Goal: Task Accomplishment & Management: Complete application form

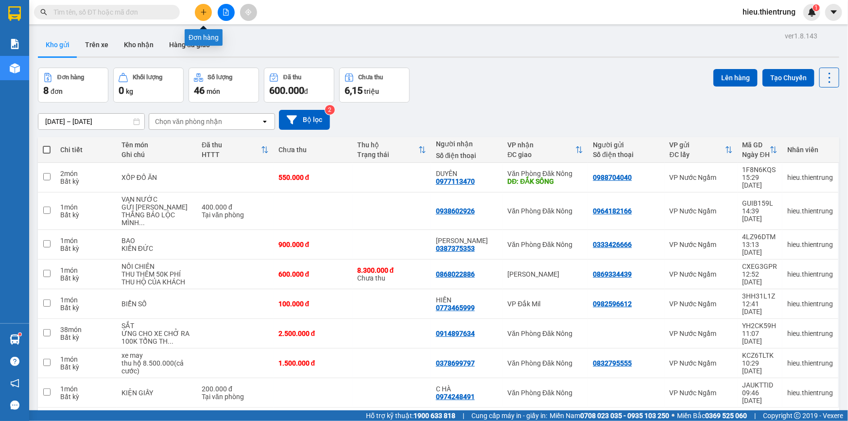
click at [203, 14] on icon "plus" at bounding box center [203, 12] width 7 height 7
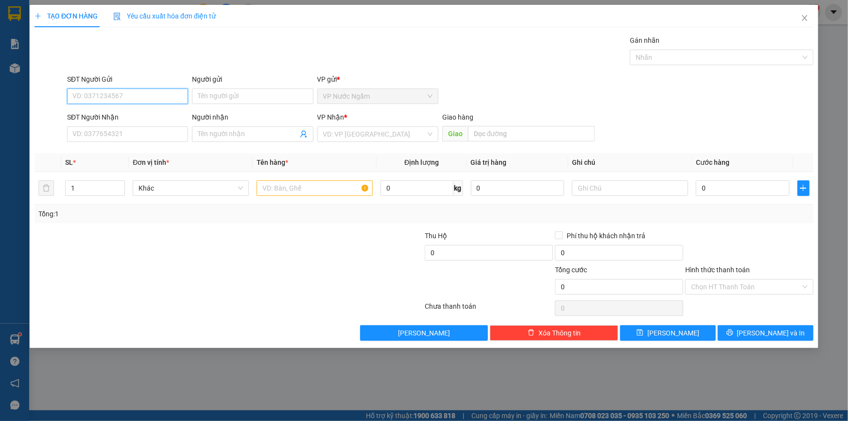
click at [131, 94] on input "SĐT Người Gửi" at bounding box center [127, 96] width 121 height 16
type input "0"
type input "0866646542"
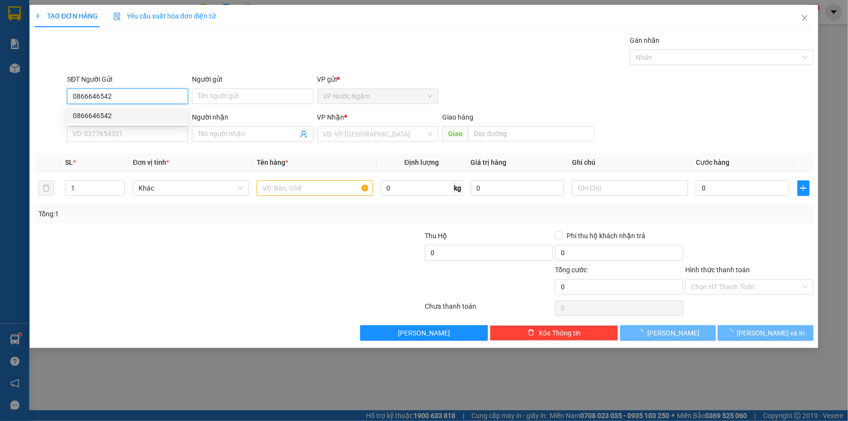
click at [101, 119] on div "0866646542" at bounding box center [127, 115] width 109 height 11
type input "0325558555"
type input "1.400.000"
type input "0866646542"
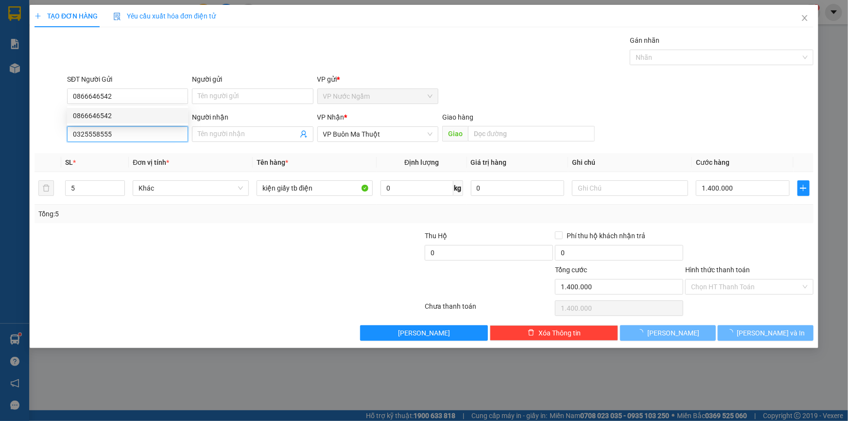
drag, startPoint x: 127, startPoint y: 133, endPoint x: 5, endPoint y: 143, distance: 122.9
click at [5, 143] on div "TẠO ĐƠN HÀNG Yêu cầu xuất hóa đơn điện tử Transit Pickup Surcharge Ids Transit …" at bounding box center [424, 210] width 848 height 421
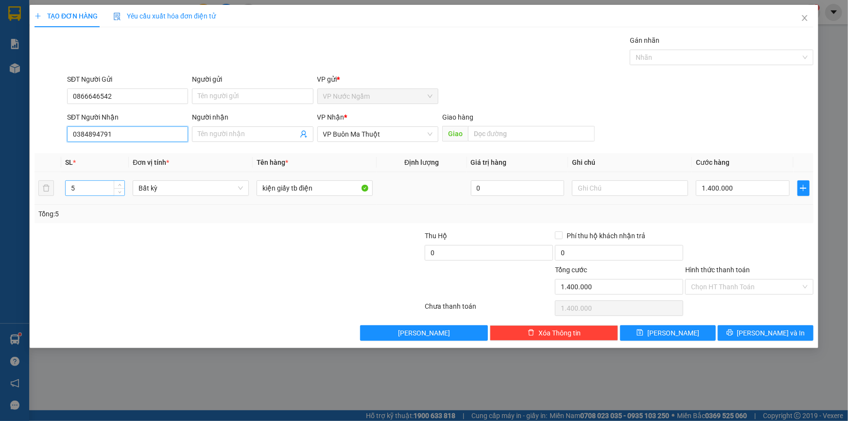
type input "0384894791"
drag, startPoint x: 87, startPoint y: 187, endPoint x: 37, endPoint y: 195, distance: 50.7
click at [37, 195] on tr "5 Bất kỳ kiện giấy tb điện 0 1.400.000" at bounding box center [424, 188] width 779 height 33
type input "3"
click at [772, 186] on input "1.400.000" at bounding box center [743, 188] width 94 height 16
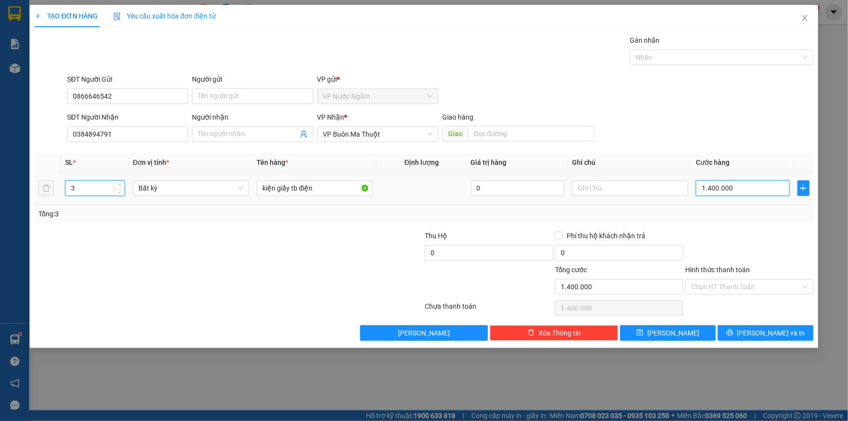
type input "0"
type input "7"
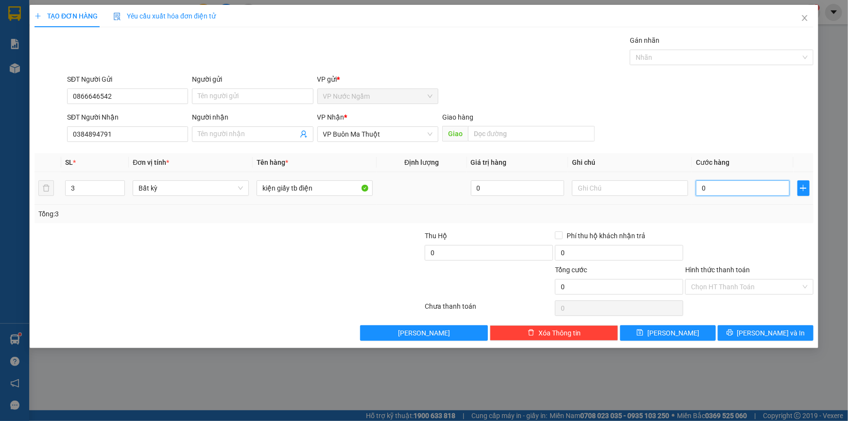
type input "07"
type input "75"
type input "075"
type input "750"
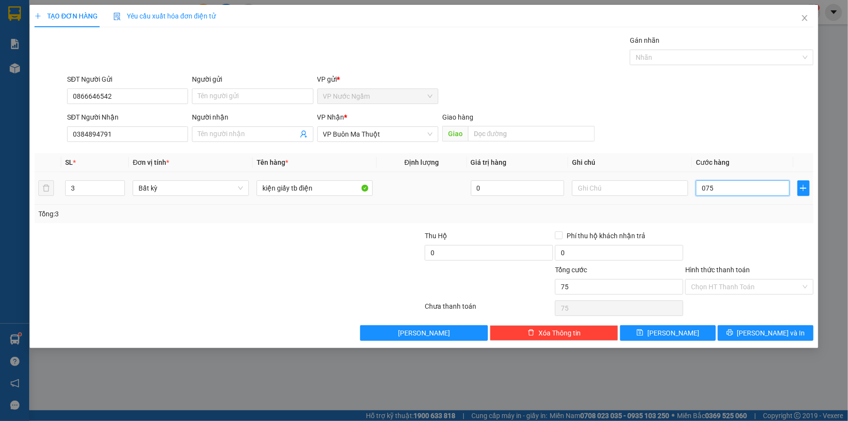
type input "750"
type input "0.750"
type input "7.500"
type input "07.500"
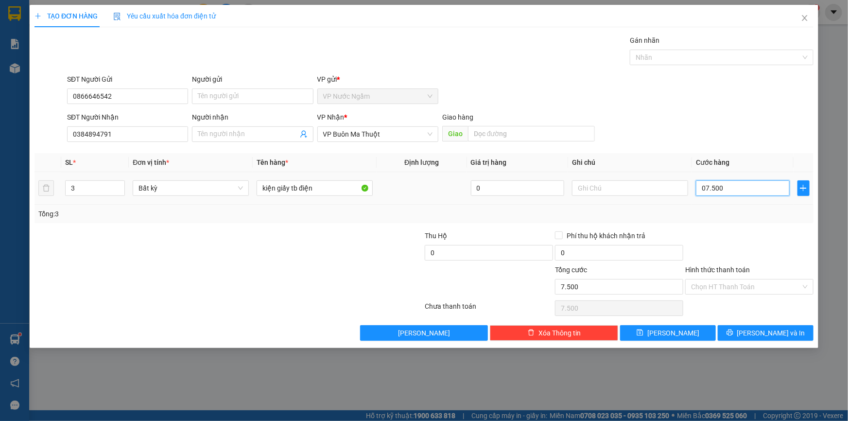
type input "75.000"
type input "075.000"
type input "750.000"
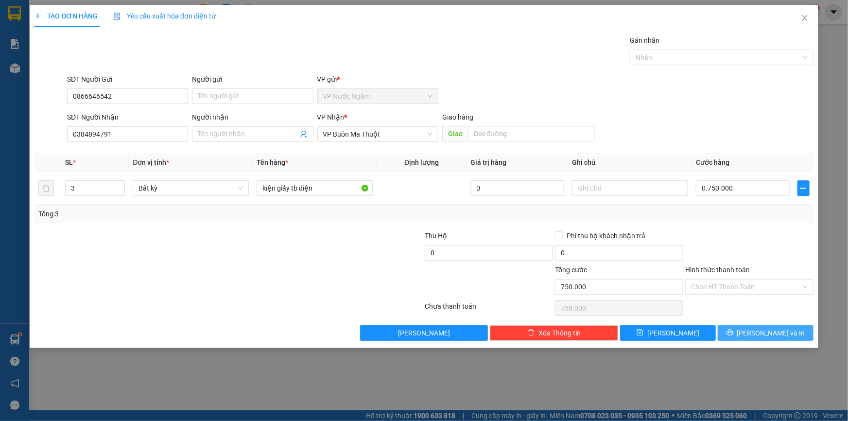
type input "750.000"
click at [754, 336] on button "[PERSON_NAME] và In" at bounding box center [766, 333] width 96 height 16
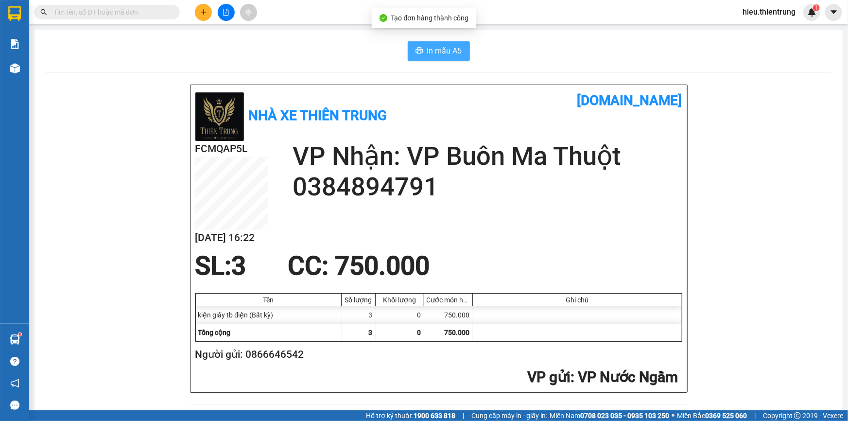
click at [454, 49] on span "In mẫu A5" at bounding box center [444, 51] width 35 height 12
click at [416, 51] on icon "printer" at bounding box center [420, 51] width 8 height 8
drag, startPoint x: 496, startPoint y: 29, endPoint x: 259, endPoint y: 89, distance: 244.2
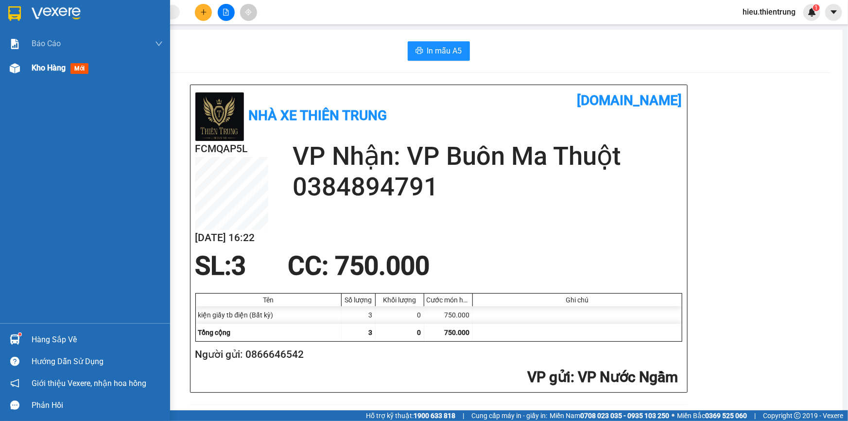
click at [30, 67] on div "Kho hàng mới" at bounding box center [85, 68] width 170 height 24
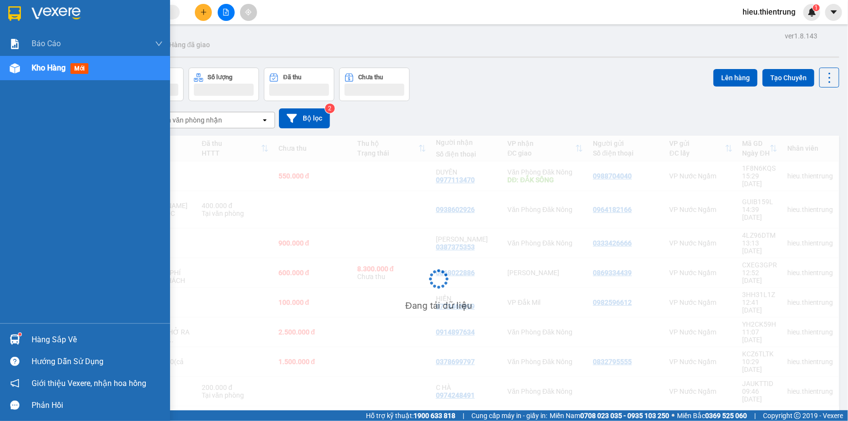
click at [31, 67] on div "Kho hàng mới" at bounding box center [85, 68] width 170 height 24
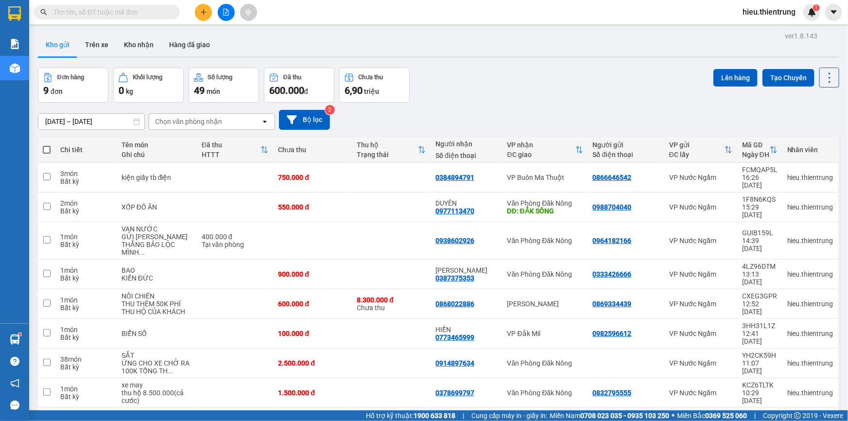
click at [348, 50] on div "Kho gửi Trên xe Kho nhận Hàng đã giao" at bounding box center [439, 46] width 802 height 26
click at [200, 11] on icon "plus" at bounding box center [203, 12] width 7 height 7
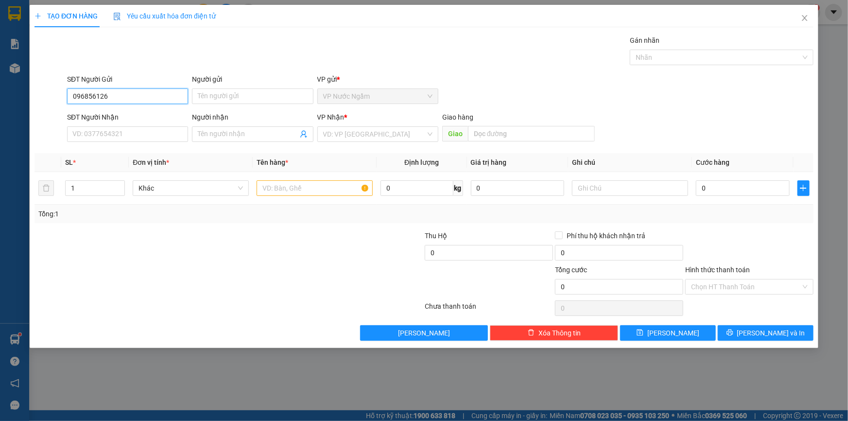
type input "0968561269"
click at [112, 111] on div "0968561269" at bounding box center [127, 115] width 109 height 11
type input "0975088011"
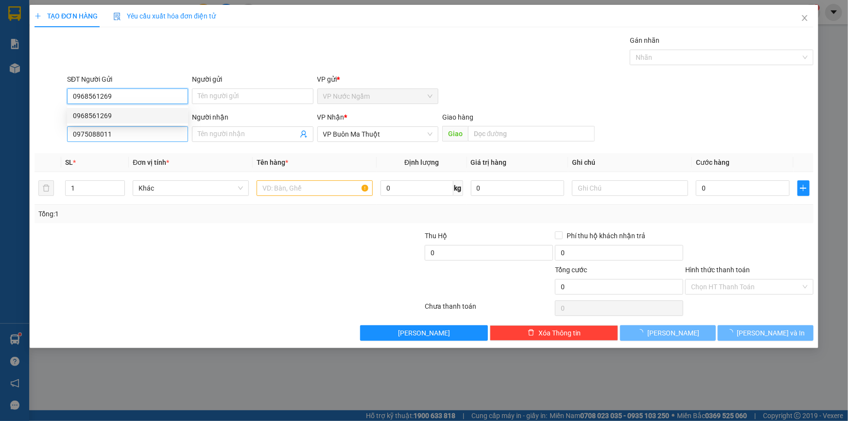
type input "350.000"
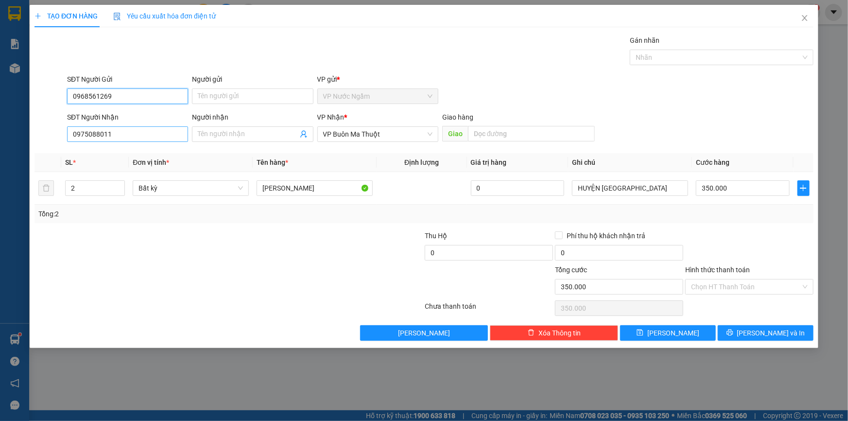
type input "0968561269"
drag, startPoint x: 124, startPoint y: 135, endPoint x: 51, endPoint y: 147, distance: 74.8
click at [51, 147] on div "Transit Pickup Surcharge Ids Transit Deliver Surcharge Ids Transit Deliver Surc…" at bounding box center [424, 188] width 779 height 306
drag, startPoint x: 92, startPoint y: 188, endPoint x: 53, endPoint y: 195, distance: 39.7
click at [53, 196] on tr "2 Bất kỳ MIKA 0 HUYỆN [GEOGRAPHIC_DATA] 350.000" at bounding box center [424, 188] width 779 height 33
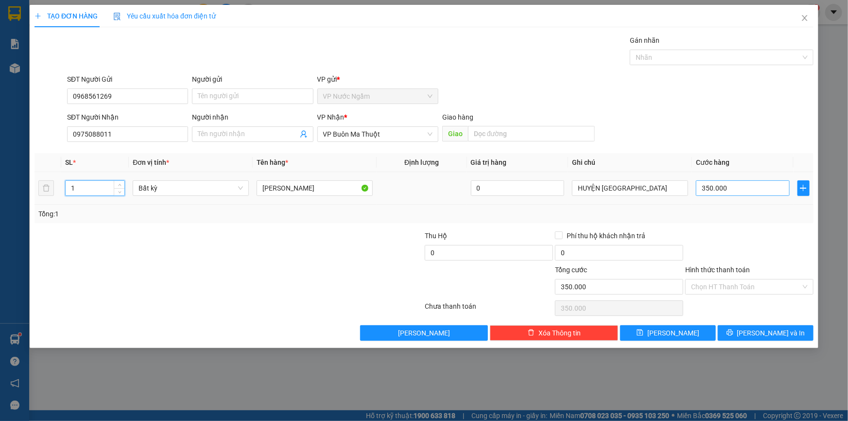
type input "1"
click at [751, 189] on input "350.000" at bounding box center [743, 188] width 94 height 16
type input "0"
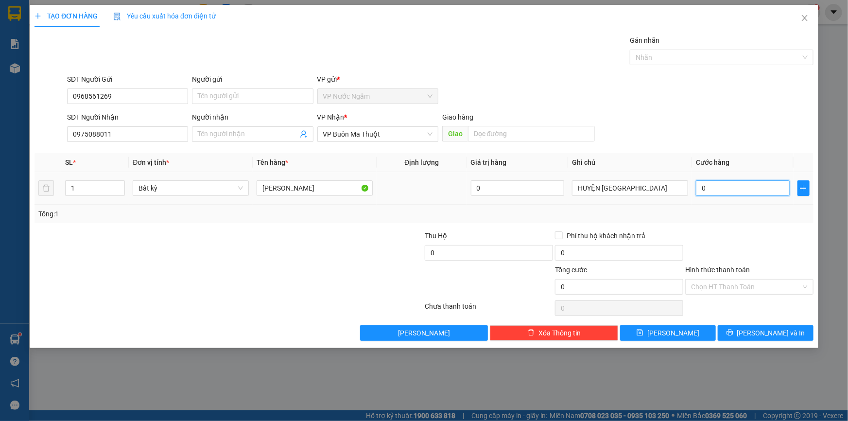
type input "2"
type input "02"
type input "25"
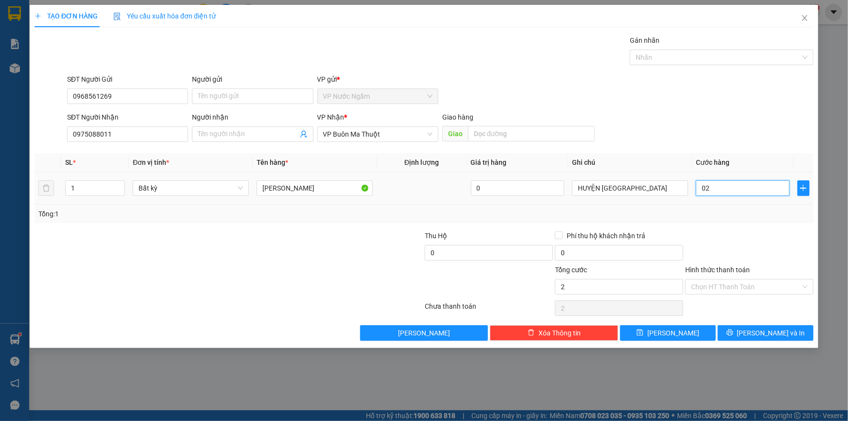
type input "025"
type input "250"
type input "0.250"
type input "2.500"
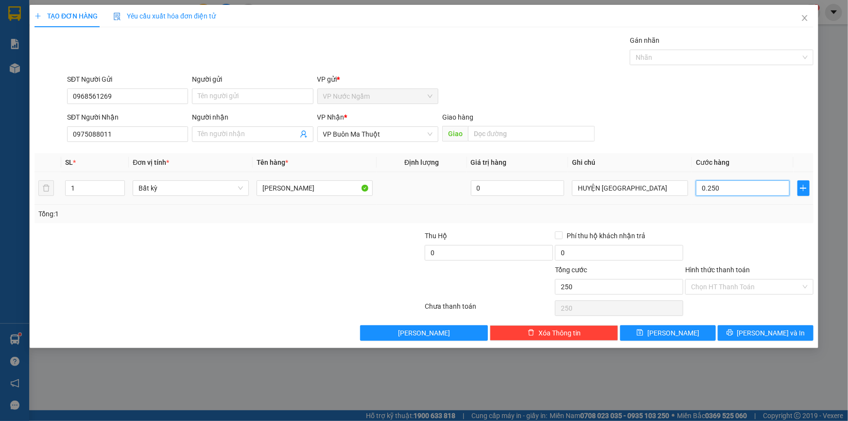
type input "2.500"
type input "02.500"
type input "25.000"
type input "025.000"
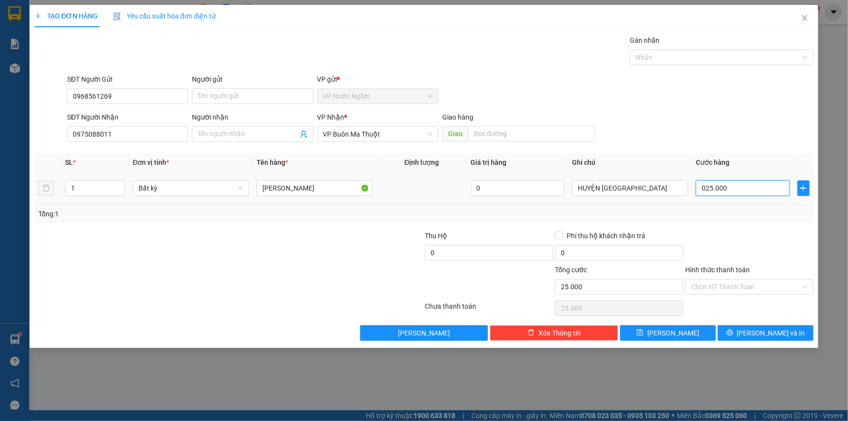
type input "250.000"
click at [752, 336] on button "[PERSON_NAME] và In" at bounding box center [766, 333] width 96 height 16
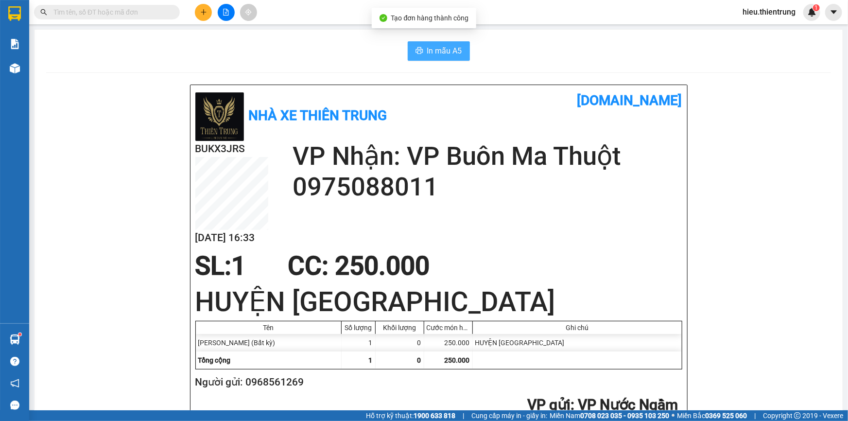
click at [418, 44] on button "In mẫu A5" at bounding box center [439, 50] width 62 height 19
click at [205, 11] on icon "plus" at bounding box center [203, 12] width 7 height 7
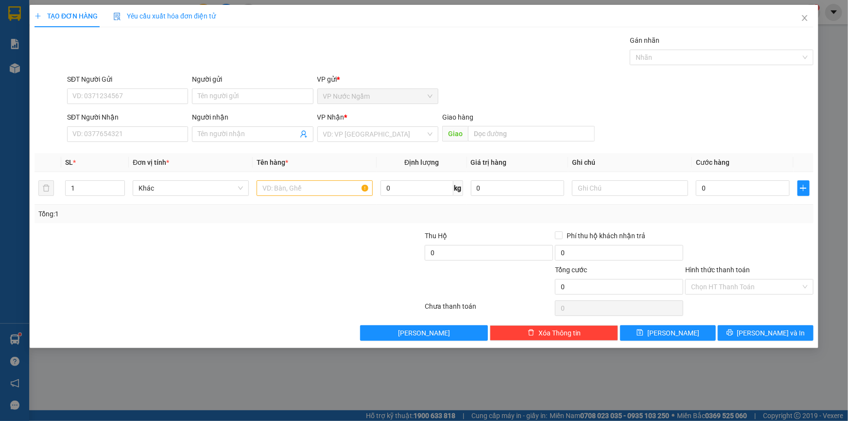
drag, startPoint x: 119, startPoint y: 86, endPoint x: 114, endPoint y: 96, distance: 11.3
click at [119, 86] on div "SĐT Người Gửi" at bounding box center [127, 81] width 121 height 15
click at [114, 96] on input "SĐT Người Gửi" at bounding box center [127, 96] width 121 height 16
type input "0918117171"
click at [102, 132] on input "SĐT Người Nhận" at bounding box center [127, 134] width 121 height 16
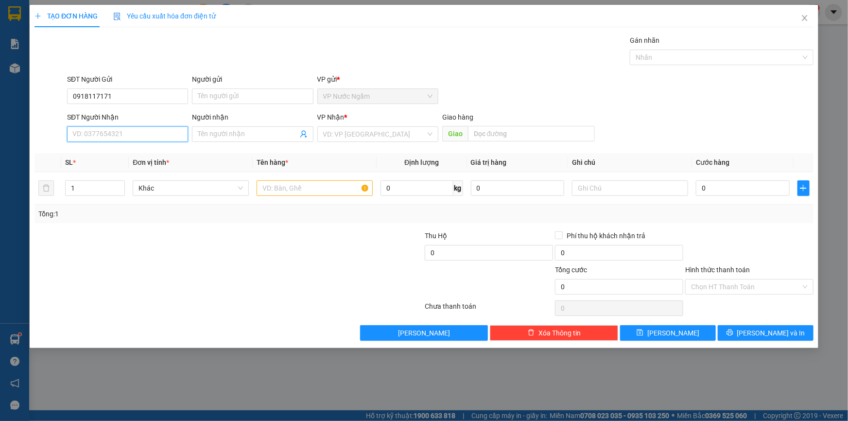
type input "0"
drag, startPoint x: 112, startPoint y: 92, endPoint x: 41, endPoint y: 99, distance: 71.3
click at [41, 98] on div "SĐT Người Gửi 0918117171 0918117171 Người gửi Tên người gửi VP gửi * VP Nước N…" at bounding box center [424, 91] width 781 height 34
click at [106, 140] on input "SĐT Người Nhận" at bounding box center [127, 134] width 121 height 16
paste input "0918117171"
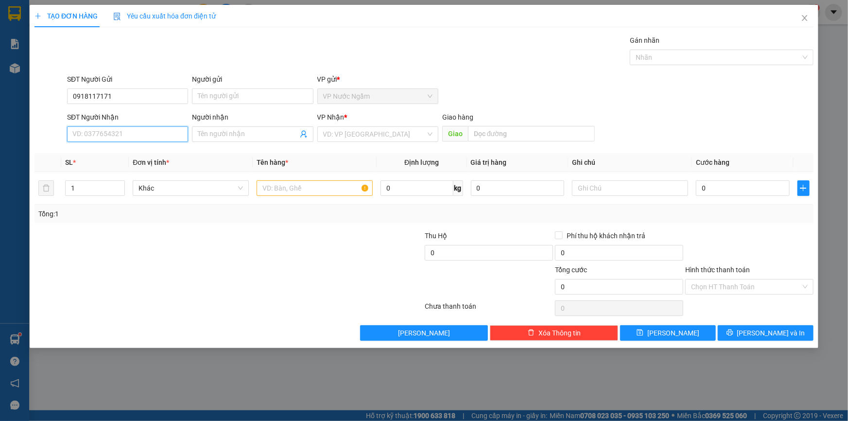
type input "0918117171"
click at [106, 150] on div "0918117171 - A THIÊN" at bounding box center [127, 153] width 109 height 11
type input "A THIÊN"
type input "1.500.000"
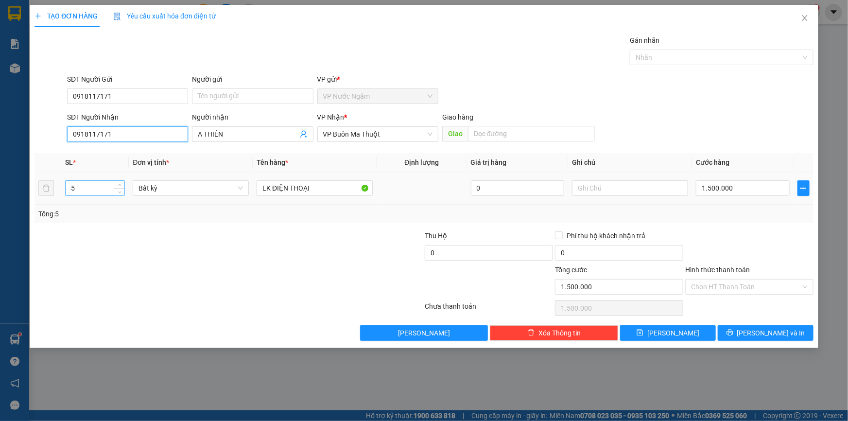
type input "0918117171"
click at [40, 192] on tr "5 Bất kỳ LK ĐIỆN THOẠI 0 1.500.000" at bounding box center [424, 188] width 779 height 33
type input "1"
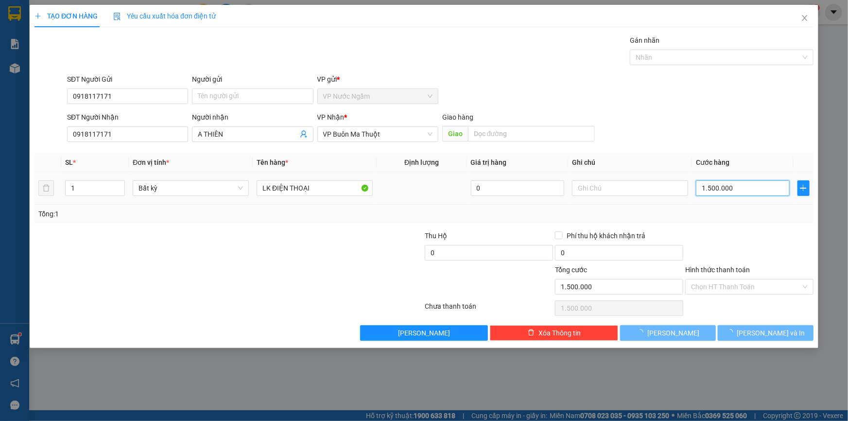
click at [754, 185] on input "1.500.000" at bounding box center [743, 188] width 94 height 16
type input "0"
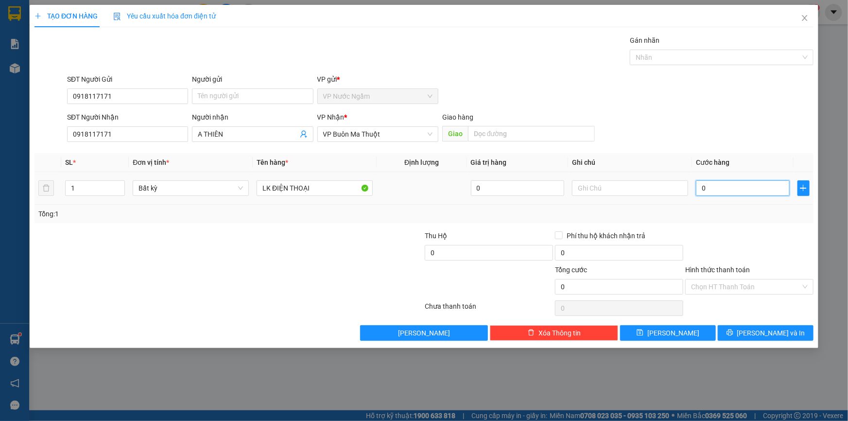
type input "3"
type input "03"
type input "30"
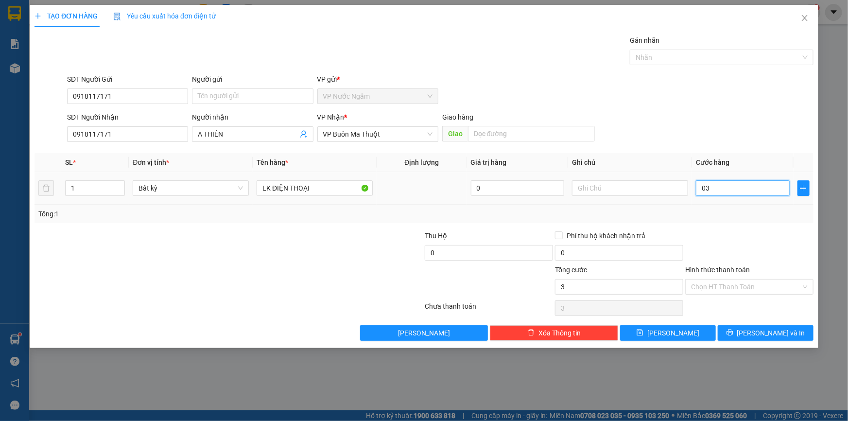
type input "030"
type input "300"
type input "0.300"
type input "3.000"
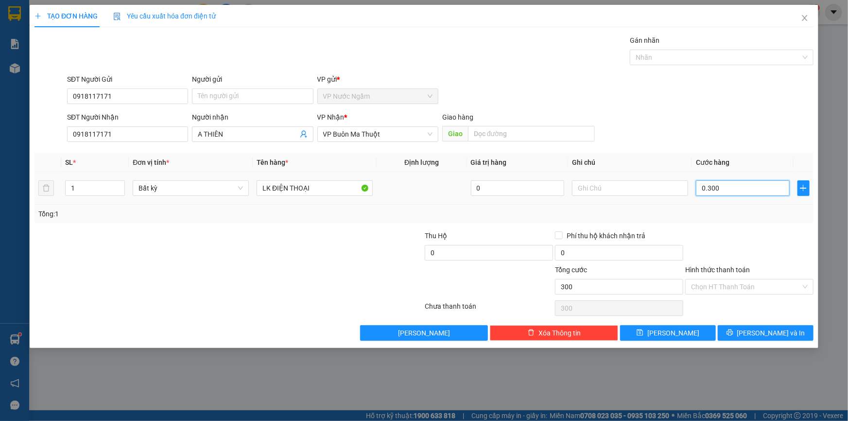
type input "3.000"
type input "03.000"
type input "30.000"
type input "030.000"
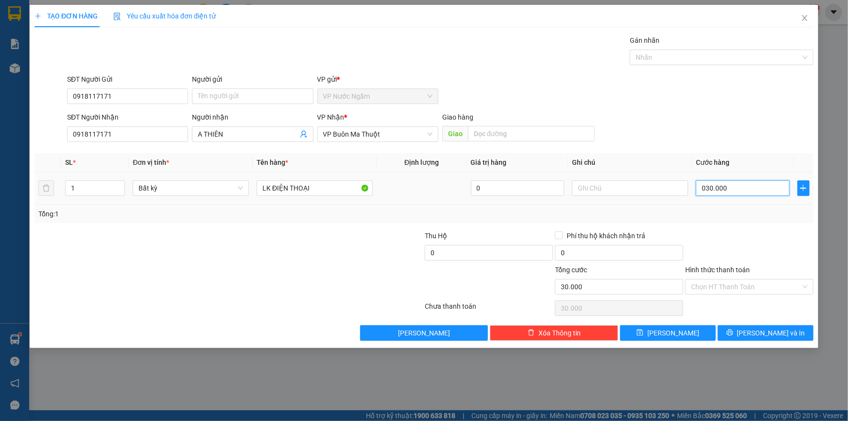
type input "300.000"
click at [620, 183] on input "text" at bounding box center [630, 188] width 116 height 16
click at [527, 189] on input "0" at bounding box center [518, 188] width 94 height 16
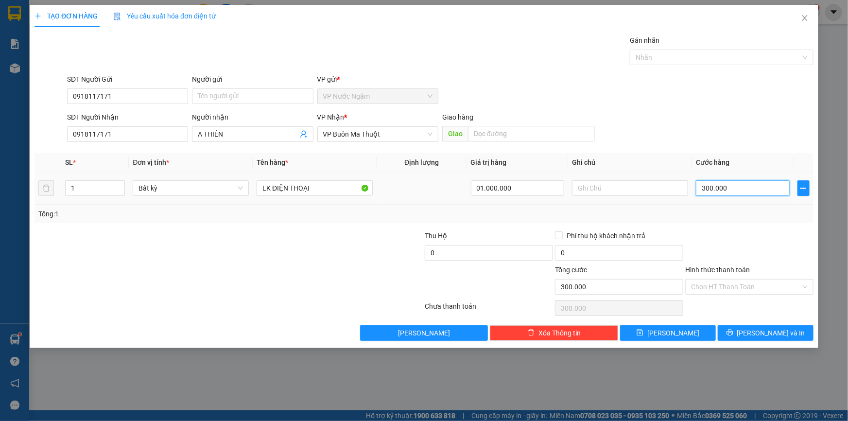
type input "1.000.000"
drag, startPoint x: 730, startPoint y: 189, endPoint x: 724, endPoint y: 190, distance: 5.9
click at [730, 189] on input "300.000" at bounding box center [743, 188] width 94 height 16
type input "0"
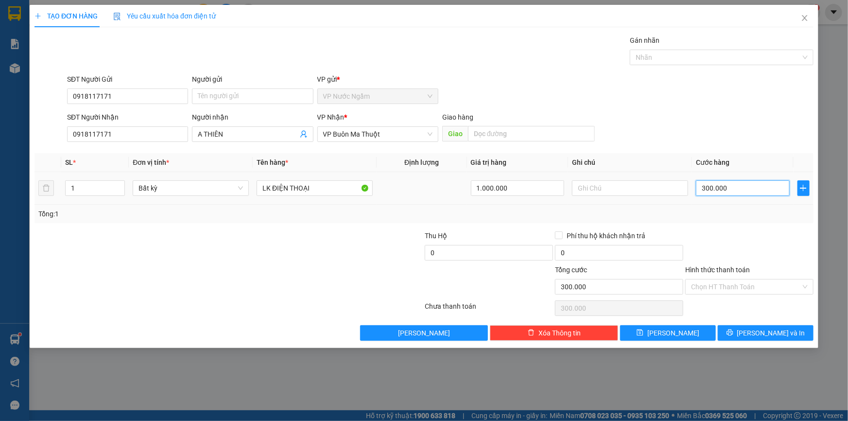
type input "0"
type input "2"
type input "02"
type input "20"
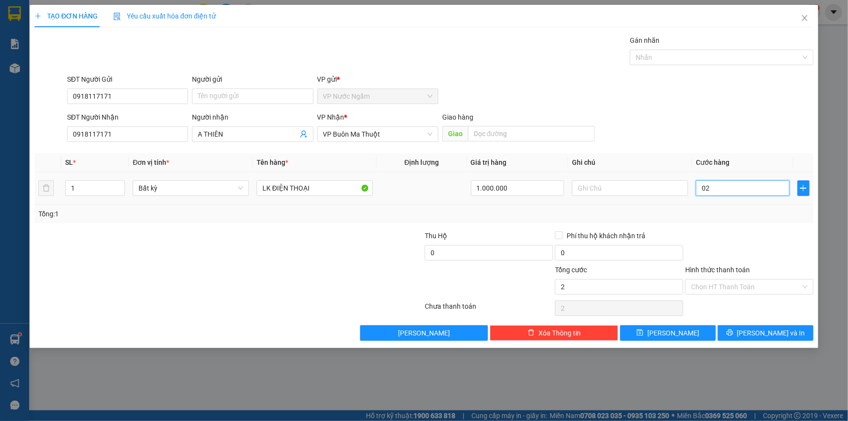
type input "20"
type input "020"
type input "200"
type input "0.200"
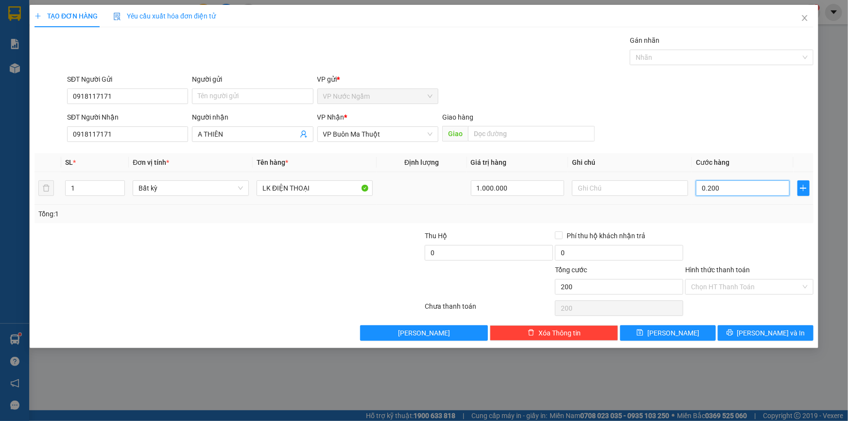
type input "2.000"
type input "02.000"
type input "20.000"
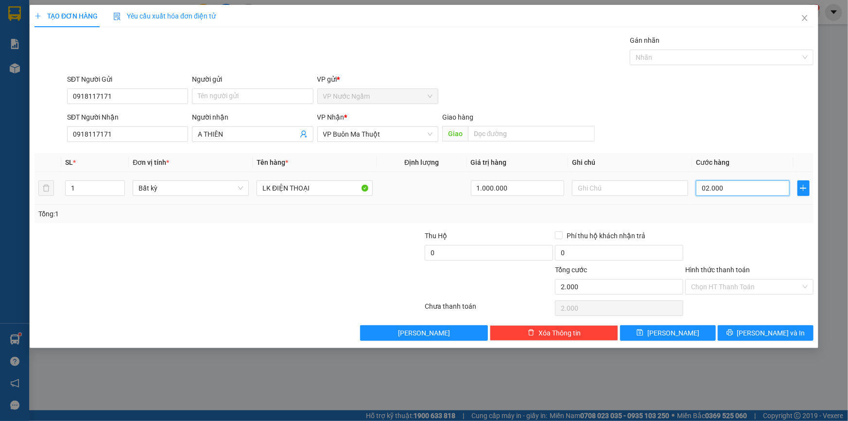
type input "020.000"
type input "200.000"
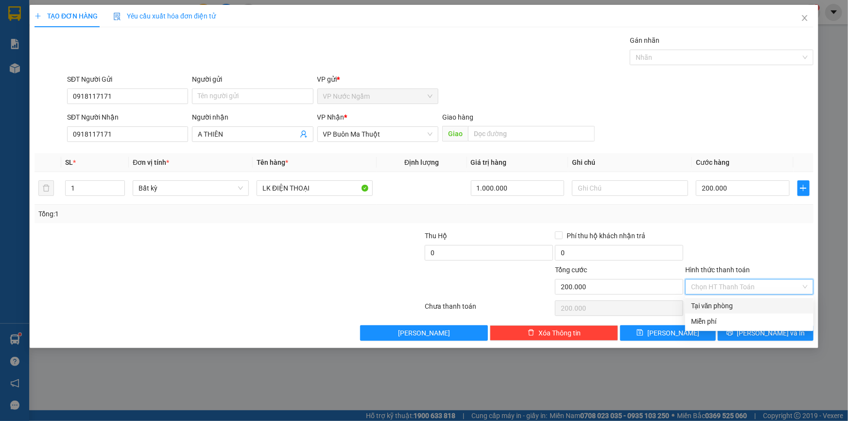
click at [715, 285] on input "Hình thức thanh toán" at bounding box center [746, 287] width 110 height 15
click at [743, 305] on div "Tại văn phòng" at bounding box center [749, 305] width 117 height 11
type input "0"
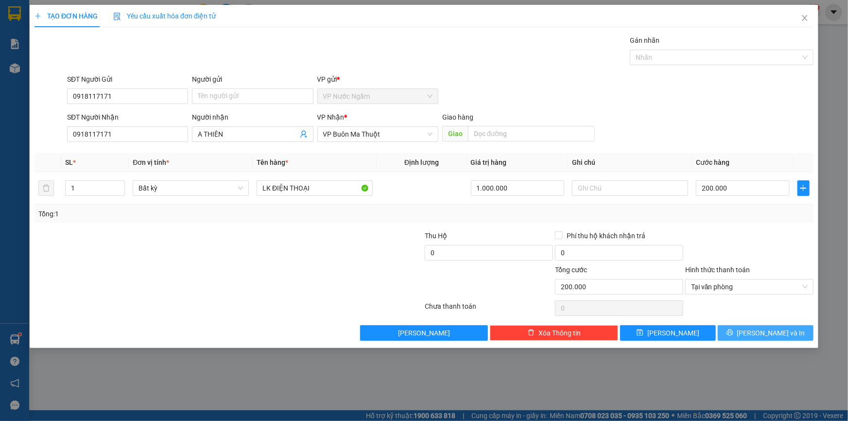
click at [759, 330] on span "[PERSON_NAME] và In" at bounding box center [771, 333] width 68 height 11
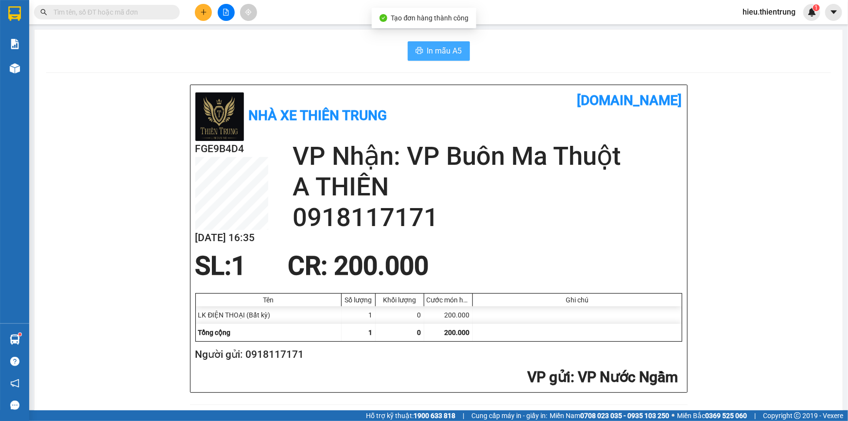
click at [463, 53] on button "In mẫu A5" at bounding box center [439, 50] width 62 height 19
drag, startPoint x: 584, startPoint y: 63, endPoint x: 340, endPoint y: 58, distance: 244.1
click at [301, 53] on div "In mẫu A5" at bounding box center [438, 50] width 785 height 19
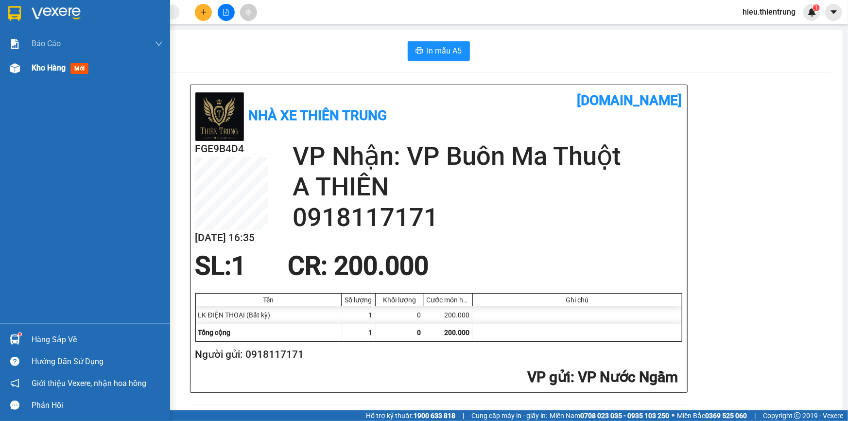
click at [25, 61] on div "Kho hàng mới" at bounding box center [85, 68] width 170 height 24
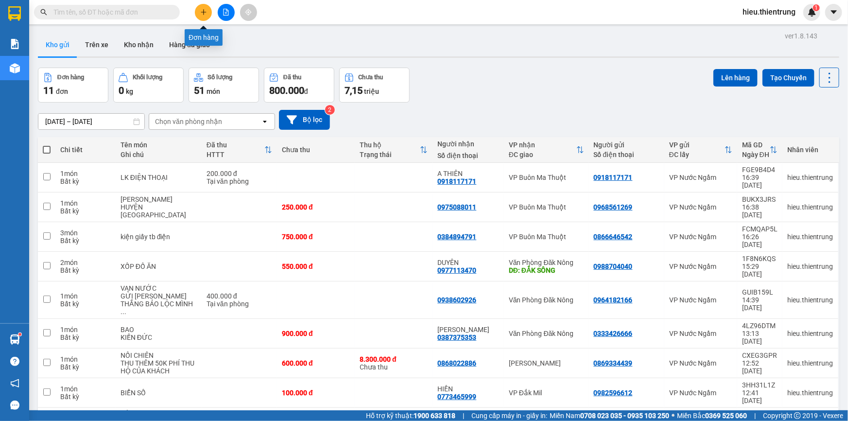
click at [200, 9] on icon "plus" at bounding box center [203, 12] width 7 height 7
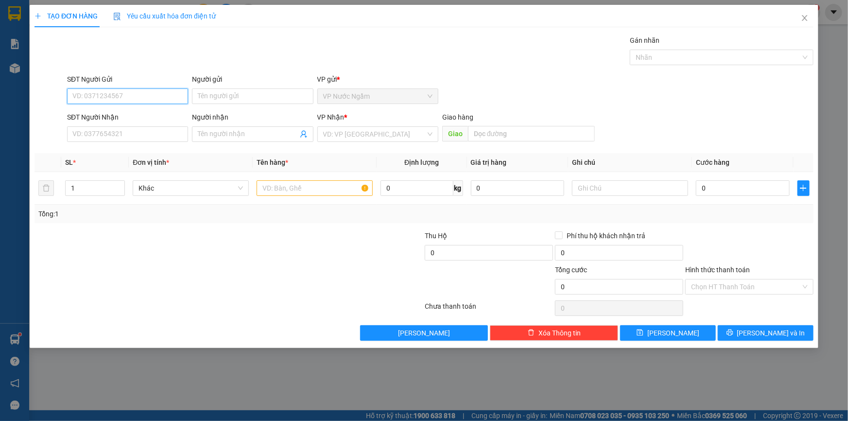
click at [146, 99] on input "SĐT Người Gửi" at bounding box center [127, 96] width 121 height 16
type input "0389088686"
click at [106, 138] on input "SĐT Người Nhận" at bounding box center [127, 134] width 121 height 16
type input "0979238879"
click at [355, 137] on input "search" at bounding box center [374, 134] width 103 height 15
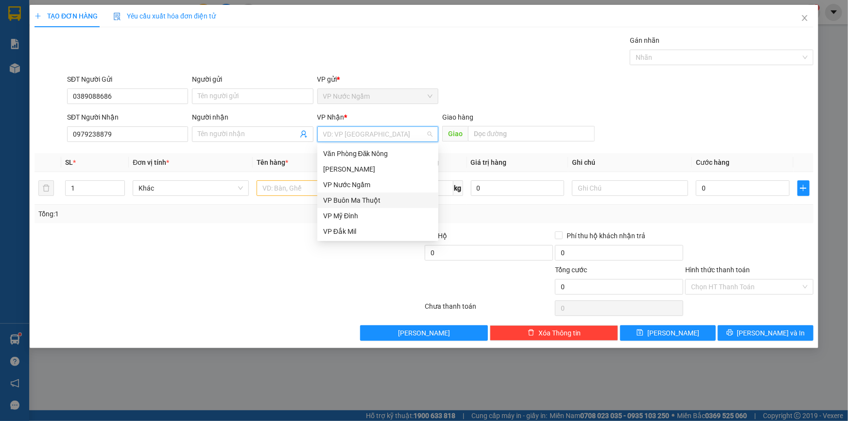
click at [379, 197] on div "VP Buôn Ma Thuột" at bounding box center [377, 200] width 109 height 11
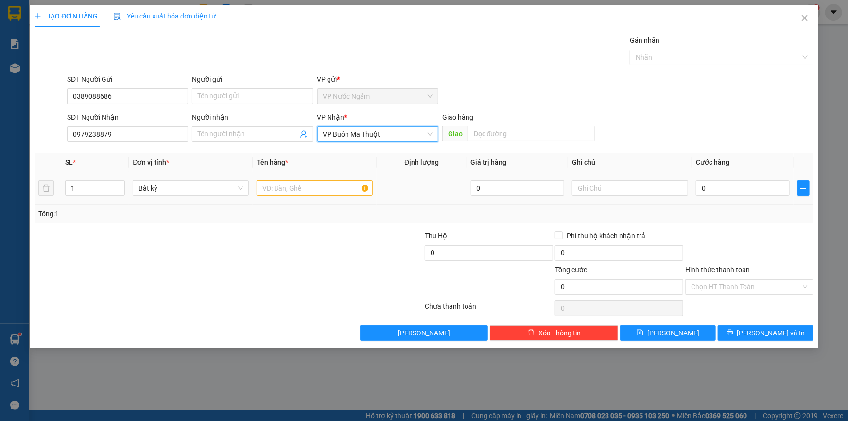
click at [282, 179] on div at bounding box center [315, 187] width 116 height 19
click at [284, 184] on input "text" at bounding box center [315, 188] width 116 height 16
type input "LỒNG CHÓ"
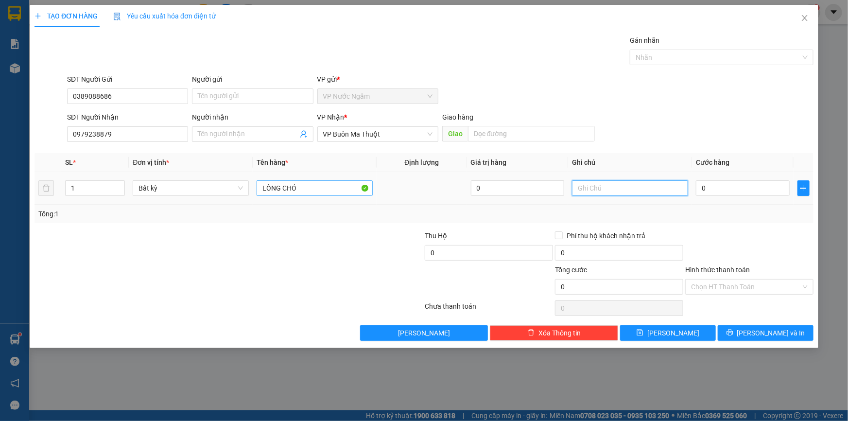
type input "C"
type input "T"
click at [703, 183] on input "0" at bounding box center [743, 188] width 94 height 16
type input "6"
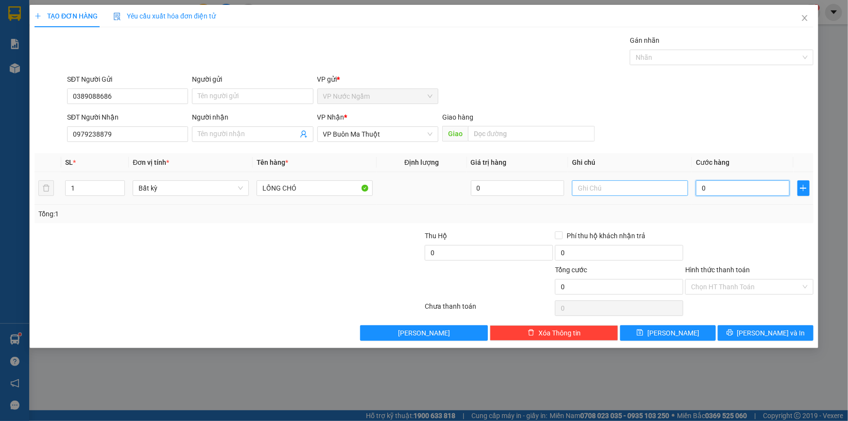
type input "6"
type input "65"
type input "650"
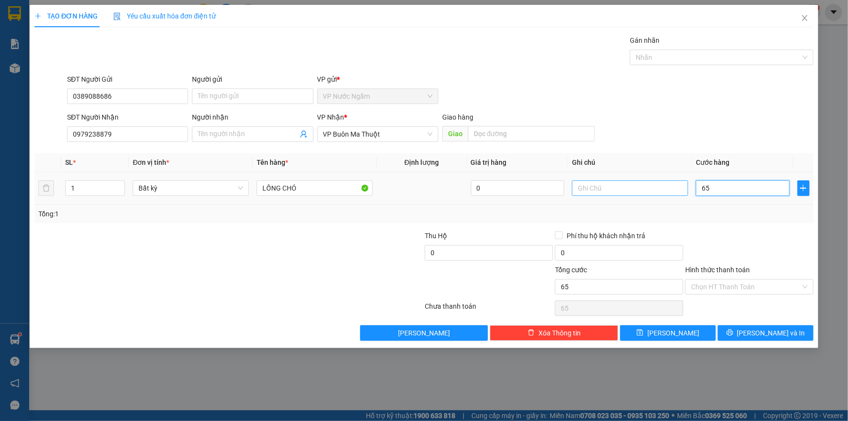
type input "650"
type input "6.500"
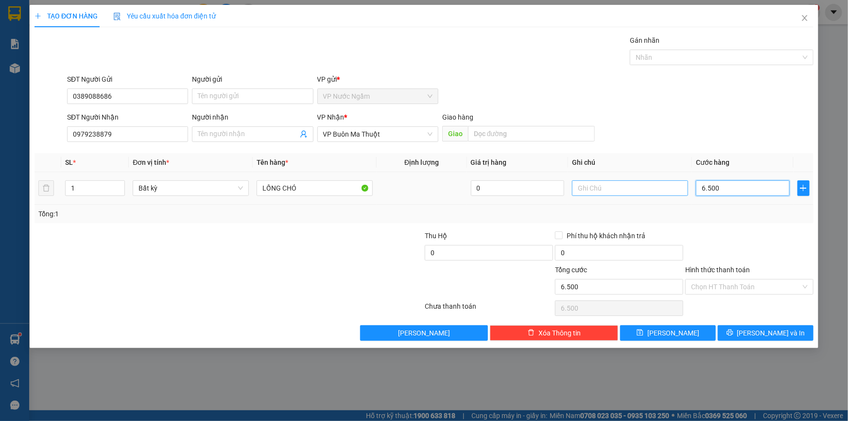
type input "65.000"
type input "650.000"
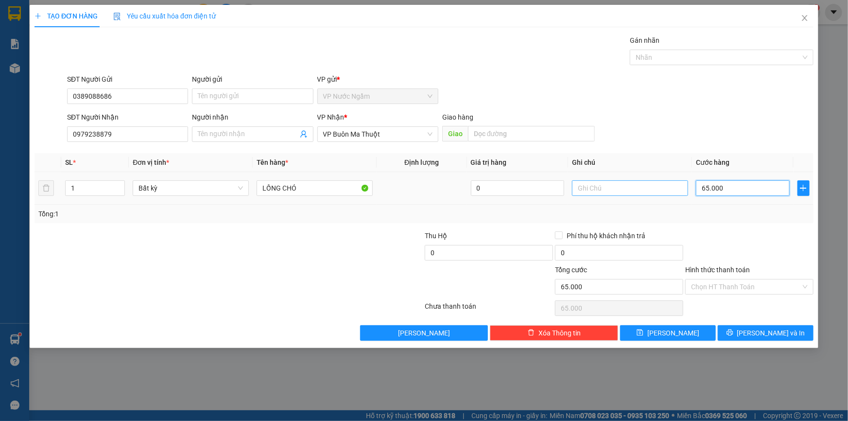
type input "650.000"
click at [619, 189] on input "text" at bounding box center [630, 188] width 116 height 16
type input "SHIP TẬN NƠI"
click at [736, 192] on input "650.000" at bounding box center [743, 188] width 94 height 16
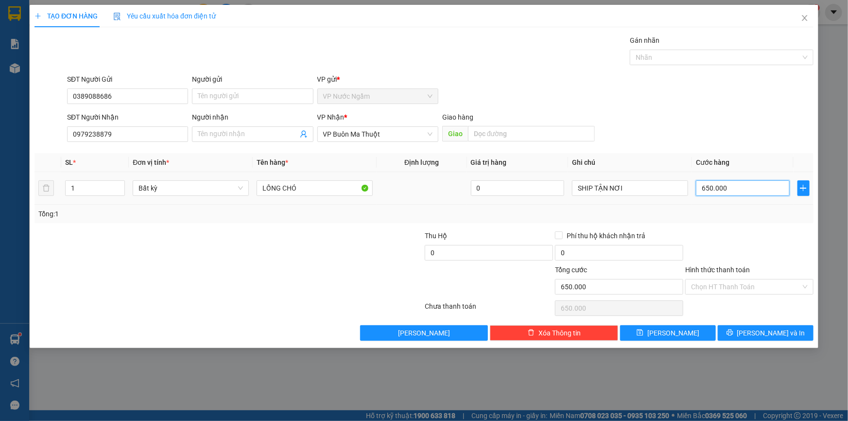
type input "5"
type input "50"
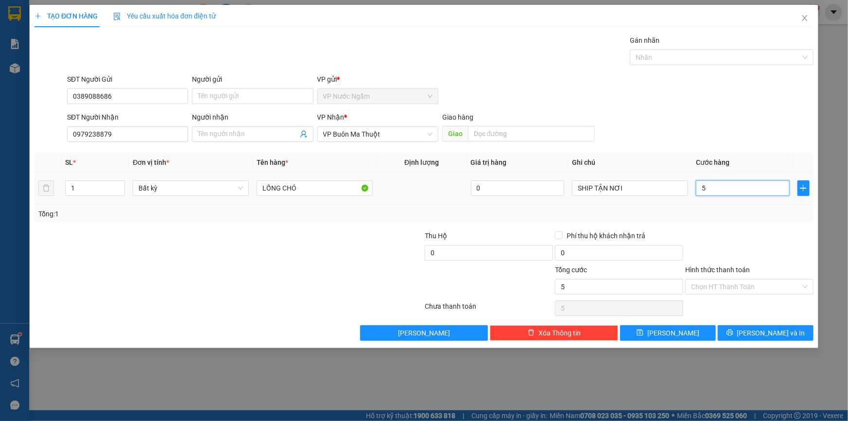
type input "50"
type input "500"
type input "5.000"
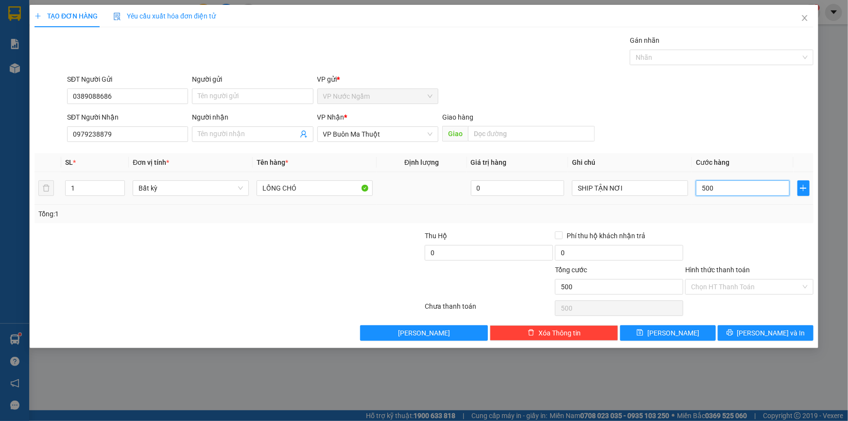
type input "5.000"
type input "50.000"
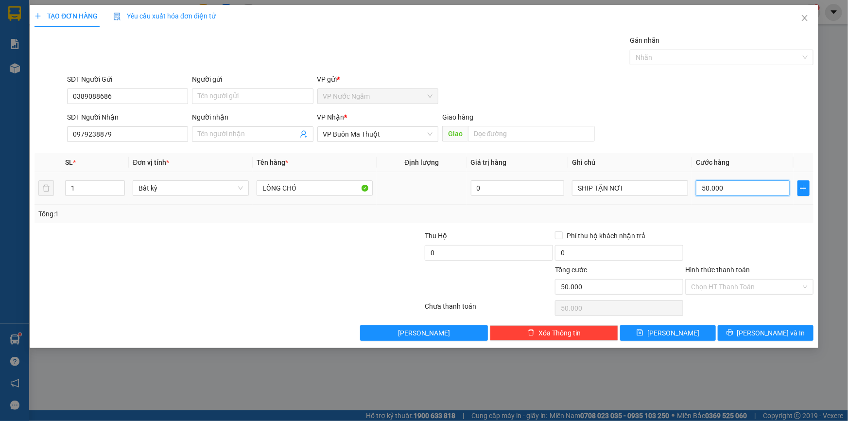
type input "500.000"
click at [476, 250] on input "0" at bounding box center [489, 253] width 128 height 16
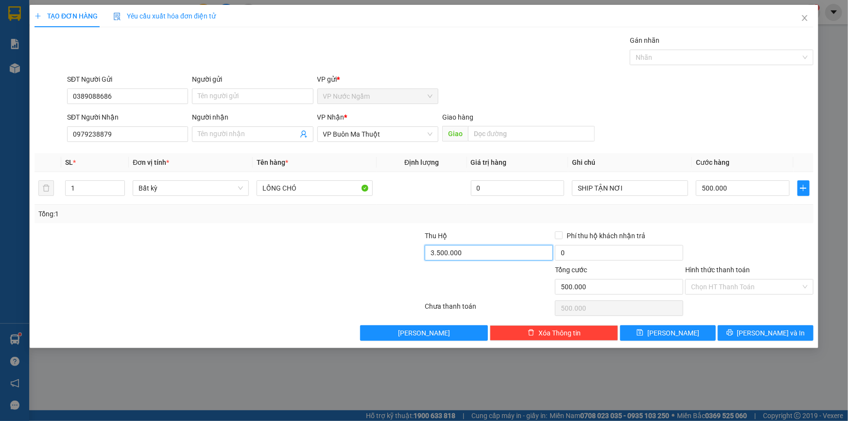
type input "3.500.000"
drag, startPoint x: 808, startPoint y: 21, endPoint x: 503, endPoint y: 10, distance: 305.5
click at [808, 20] on icon "close" at bounding box center [805, 18] width 8 height 8
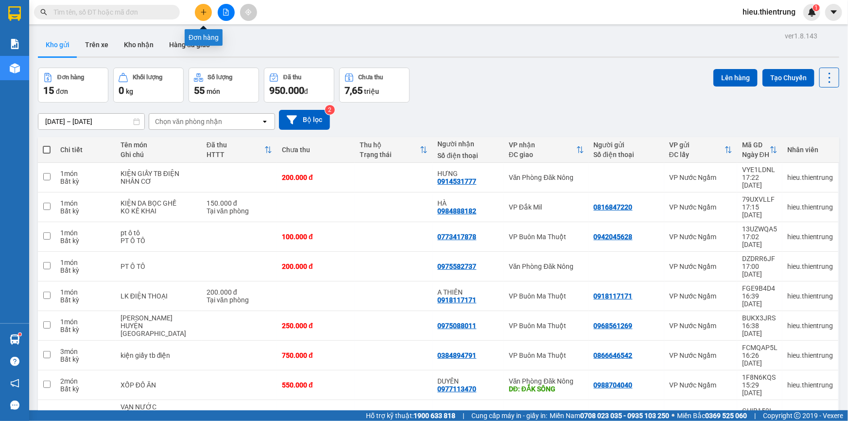
click at [200, 13] on icon "plus" at bounding box center [203, 12] width 7 height 7
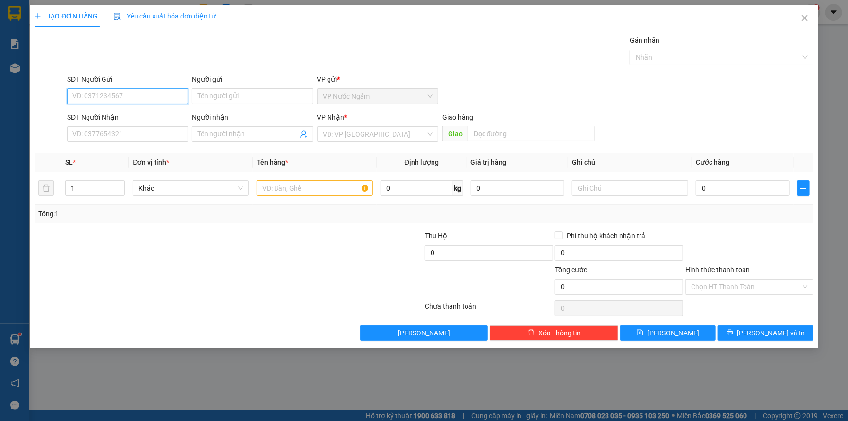
click at [102, 98] on input "SĐT Người Gửi" at bounding box center [127, 96] width 121 height 16
click at [109, 120] on div "0917210215 - HIỂN" at bounding box center [127, 115] width 109 height 11
type input "0917210215"
type input "HIỂN"
type input "0976508339"
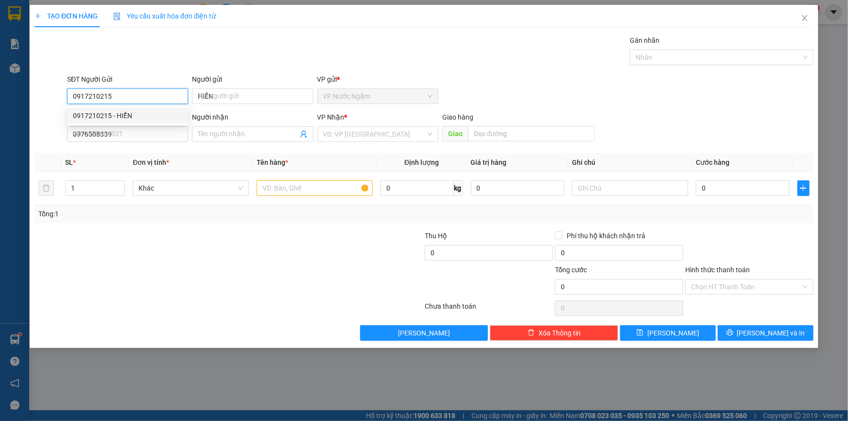
type input "200.000"
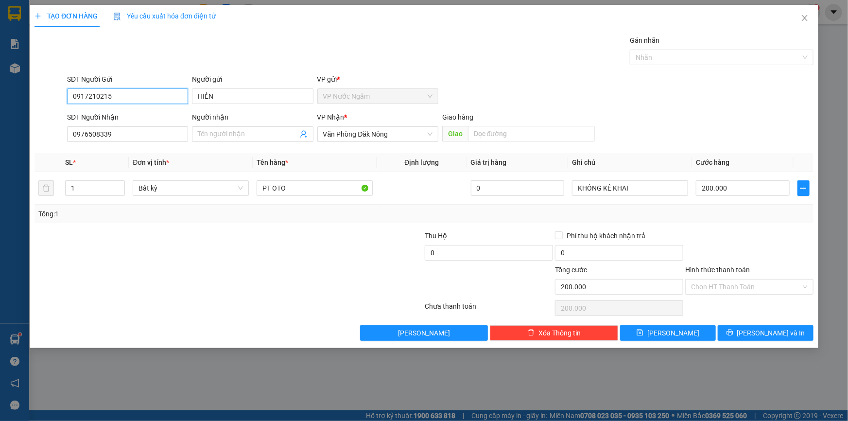
type input "0917210215"
drag, startPoint x: 122, startPoint y: 149, endPoint x: 6, endPoint y: 146, distance: 116.2
click at [6, 146] on div "TẠO ĐƠN HÀNG Yêu cầu xuất hóa đơn điện tử Transit Pickup Surcharge Ids Transit …" at bounding box center [424, 210] width 848 height 421
click at [734, 185] on input "200.000" at bounding box center [743, 188] width 94 height 16
type input "1"
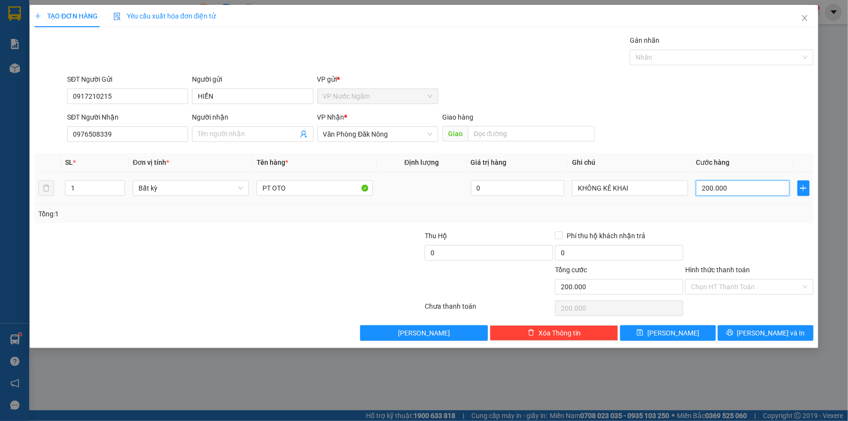
type input "1"
type input "10"
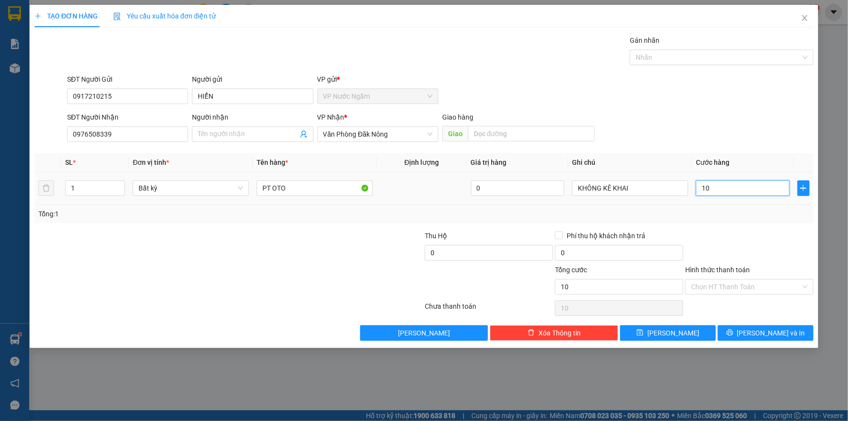
type input "100"
type input "1.000"
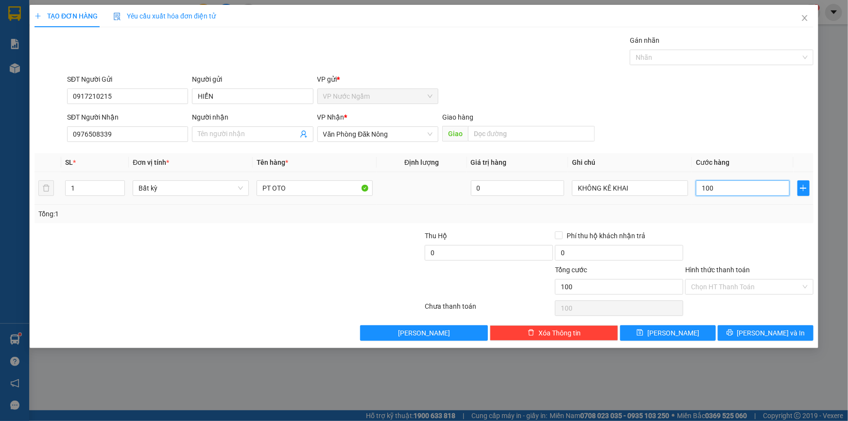
type input "1.000"
type input "10.000"
type input "100.000"
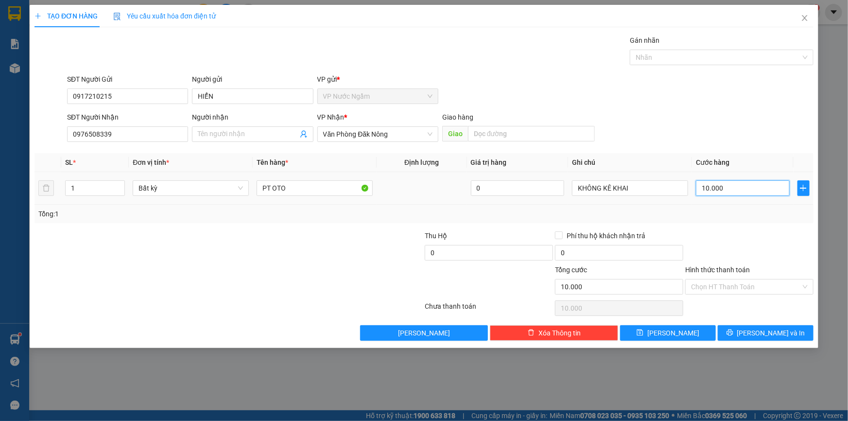
type input "100.000"
click at [734, 330] on button "[PERSON_NAME] và In" at bounding box center [766, 333] width 96 height 16
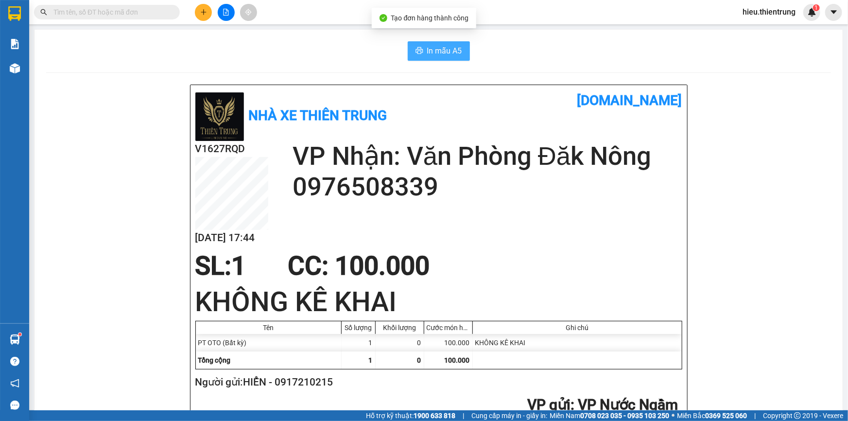
click at [444, 55] on button "In mẫu A5" at bounding box center [439, 50] width 62 height 19
click at [547, 57] on div "In mẫu A5" at bounding box center [438, 50] width 785 height 19
click at [14, 70] on img at bounding box center [15, 68] width 10 height 10
click at [15, 70] on img at bounding box center [15, 68] width 10 height 10
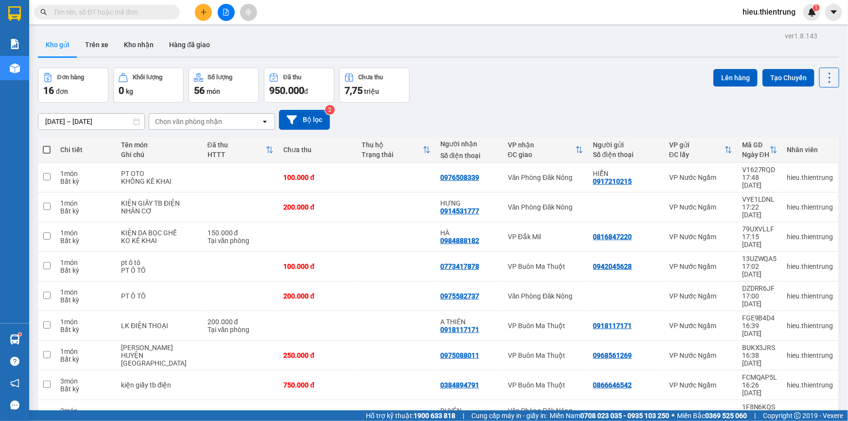
click at [224, 7] on button at bounding box center [226, 12] width 17 height 17
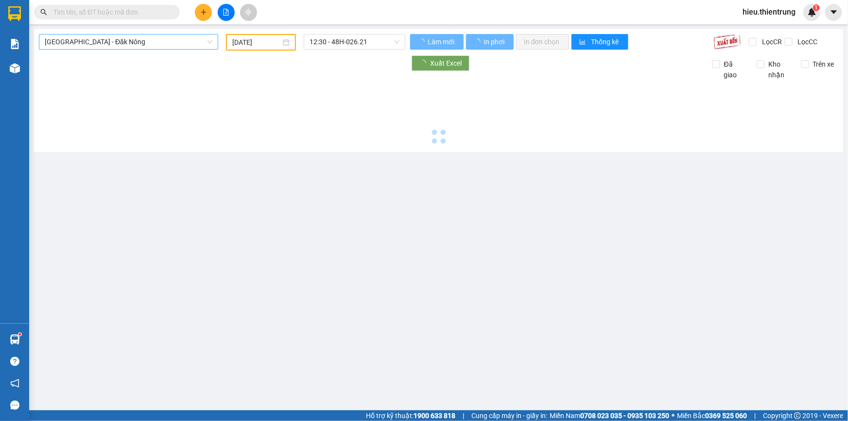
click at [101, 41] on span "[GEOGRAPHIC_DATA] - Đăk Nông" at bounding box center [129, 42] width 168 height 15
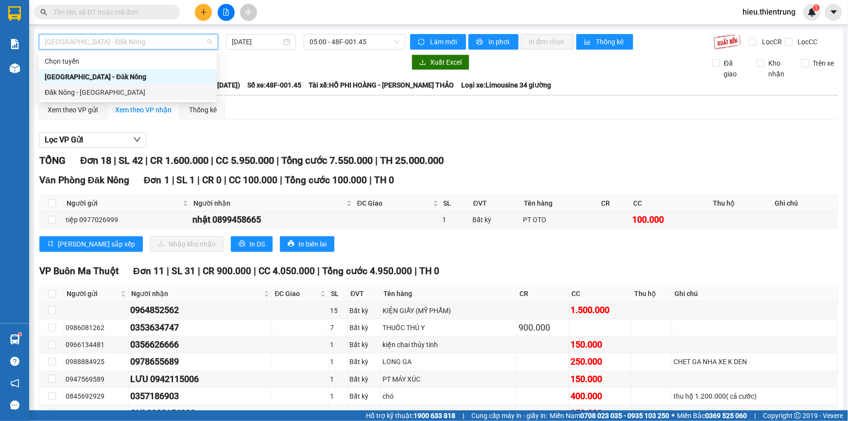
click at [96, 79] on div "[GEOGRAPHIC_DATA] - Đăk Nông" at bounding box center [128, 76] width 166 height 11
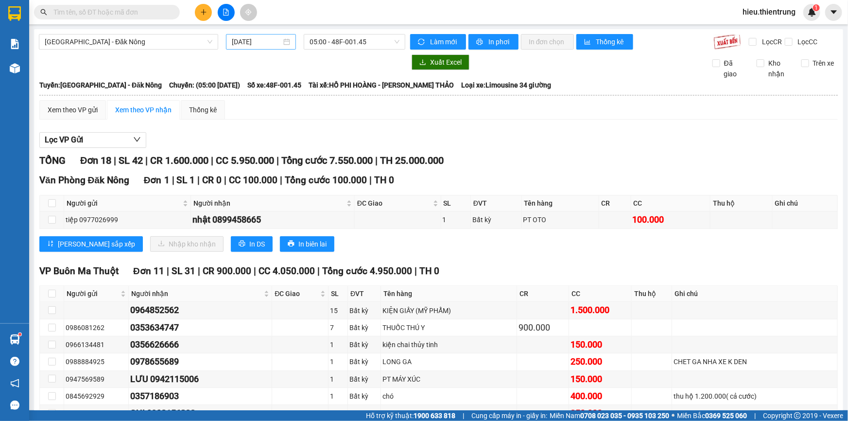
click at [254, 34] on div "[GEOGRAPHIC_DATA] - Đăk Nông [DATE] 05:00 - 48F-001.45 Làm mới In phơi In đơn c…" at bounding box center [438, 370] width 809 height 683
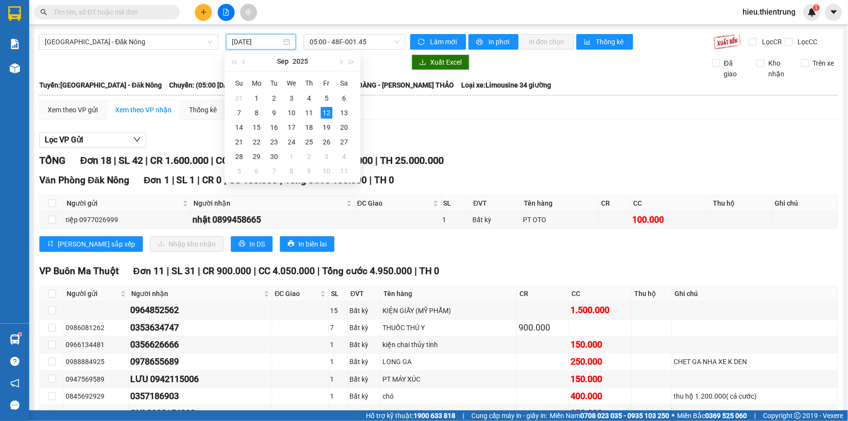
click at [256, 34] on div "[DATE]" at bounding box center [261, 42] width 70 height 16
click at [293, 111] on div "10" at bounding box center [292, 113] width 12 height 12
type input "[DATE]"
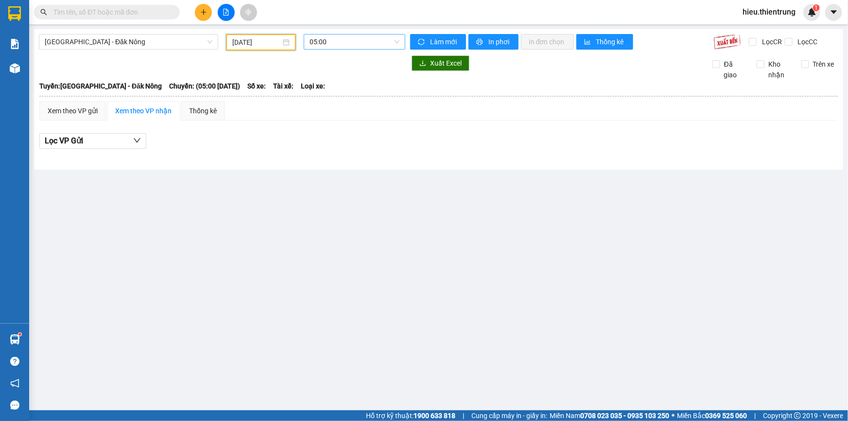
click at [340, 37] on span "05:00" at bounding box center [355, 42] width 90 height 15
click at [340, 98] on div "05:01 - 48B-004.80" at bounding box center [347, 93] width 87 height 16
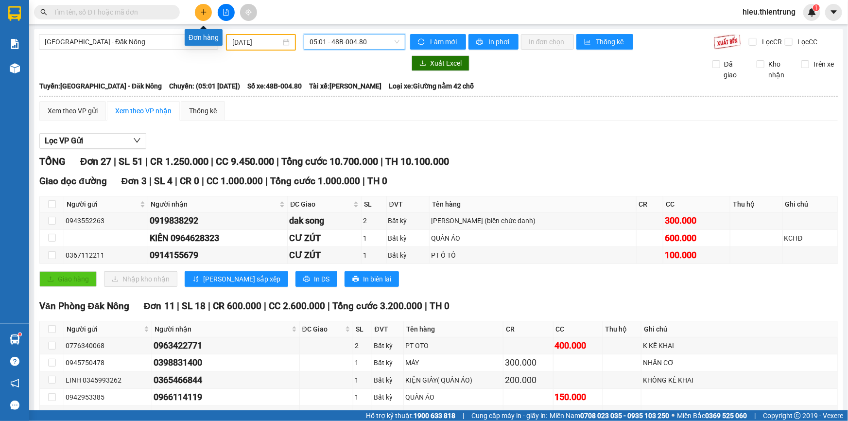
click at [196, 10] on button at bounding box center [203, 12] width 17 height 17
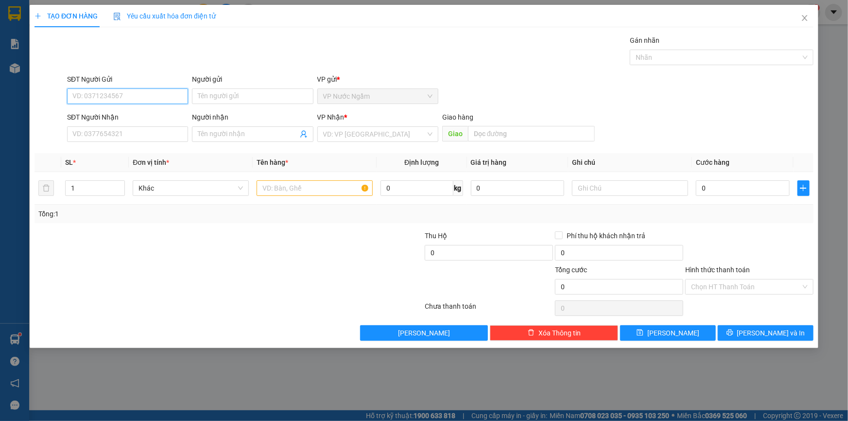
click at [115, 102] on input "SĐT Người Gửi" at bounding box center [127, 96] width 121 height 16
click at [114, 100] on input "SĐT Người Gửi" at bounding box center [127, 96] width 121 height 16
type input "0776340068"
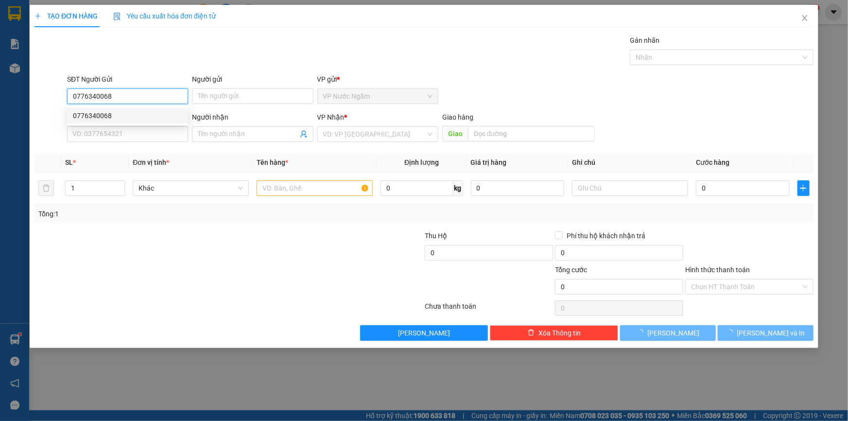
click at [110, 116] on div "0776340068" at bounding box center [127, 115] width 109 height 11
type input "0941999948"
type input "400.000"
type input "0776340068"
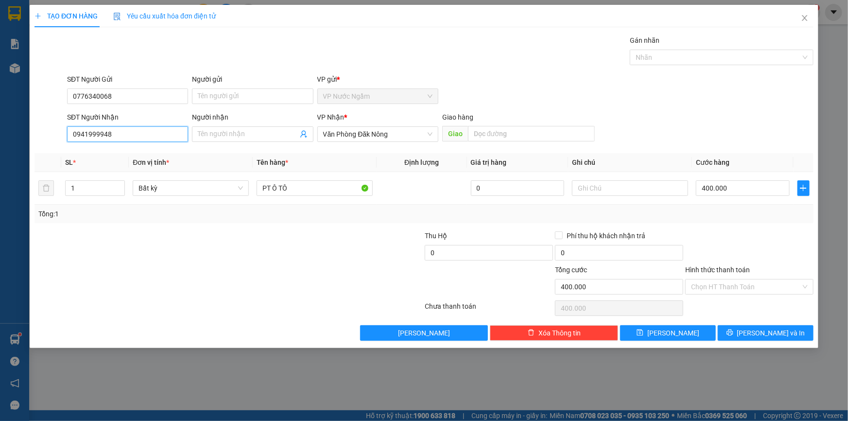
drag, startPoint x: 134, startPoint y: 135, endPoint x: 0, endPoint y: 142, distance: 133.9
click at [0, 142] on div "TẠO ĐƠN HÀNG Yêu cầu xuất hóa đơn điện tử Transit Pickup Surcharge Ids Transit …" at bounding box center [424, 210] width 848 height 421
drag, startPoint x: 78, startPoint y: 191, endPoint x: 38, endPoint y: 193, distance: 40.4
click at [37, 194] on tr "2 Bất kỳ PT Ô TÔ 0 400.000" at bounding box center [424, 188] width 779 height 33
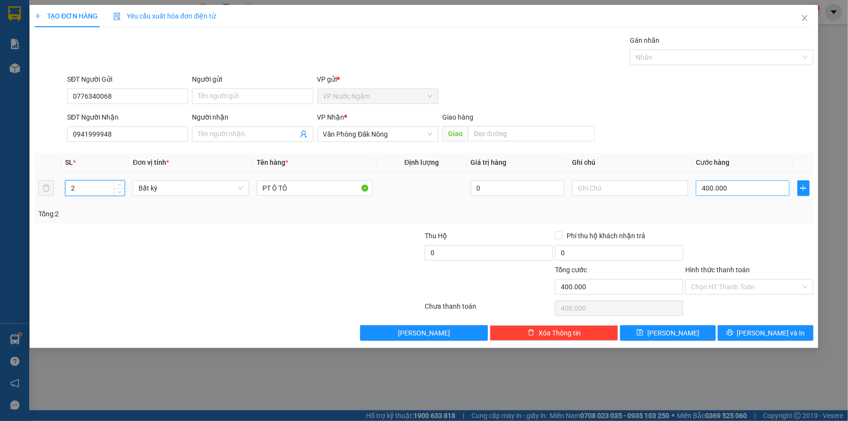
type input "2"
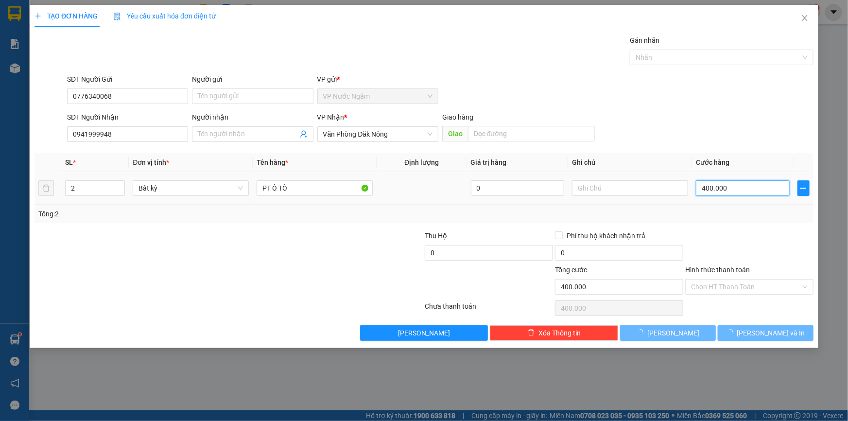
click at [759, 189] on input "400.000" at bounding box center [743, 188] width 94 height 16
type input "0"
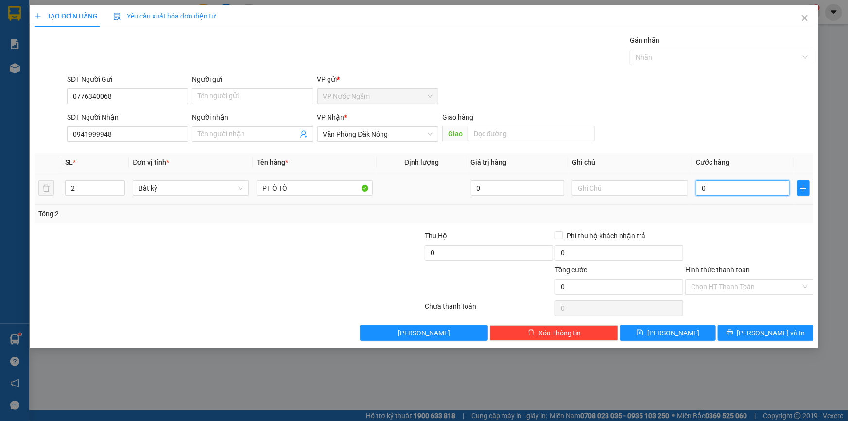
type input "4"
type input "04"
type input "40"
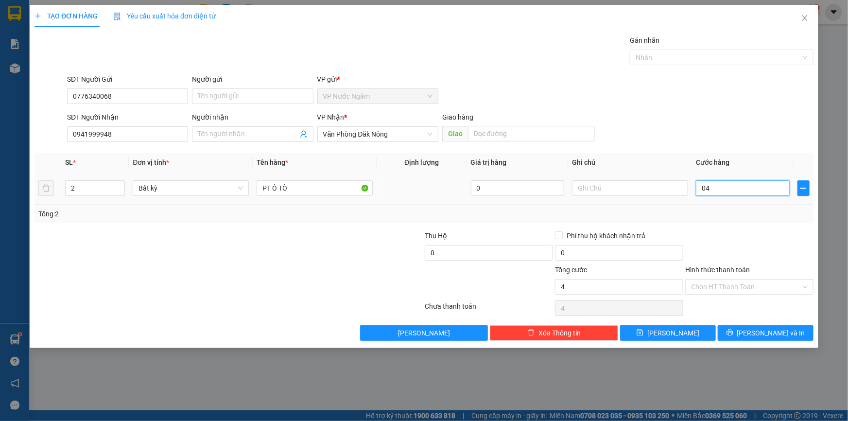
type input "040"
type input "400"
type input "0.400"
type input "4.000"
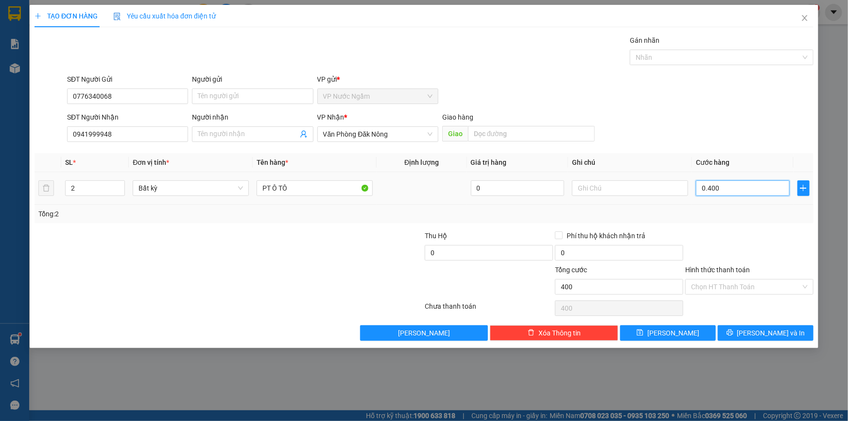
type input "4.000"
type input "04.000"
click at [764, 333] on span "[PERSON_NAME] và In" at bounding box center [771, 333] width 68 height 11
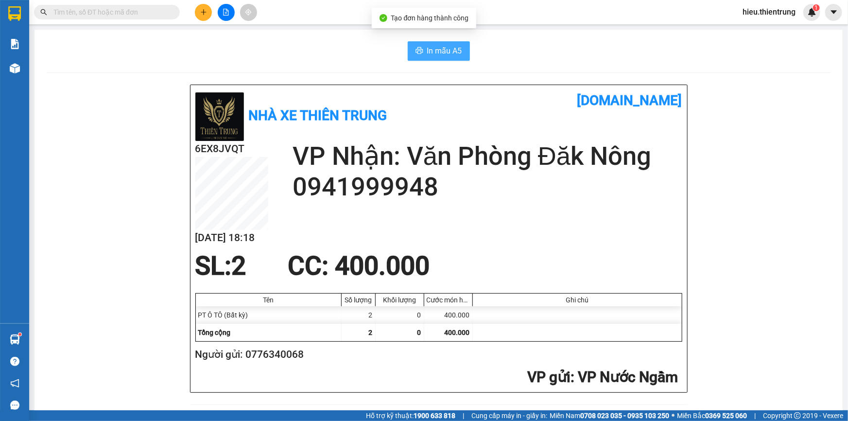
click at [431, 49] on span "In mẫu A5" at bounding box center [444, 51] width 35 height 12
click at [421, 47] on button "In mẫu A5" at bounding box center [439, 50] width 62 height 19
click at [205, 12] on icon "plus" at bounding box center [203, 12] width 5 height 0
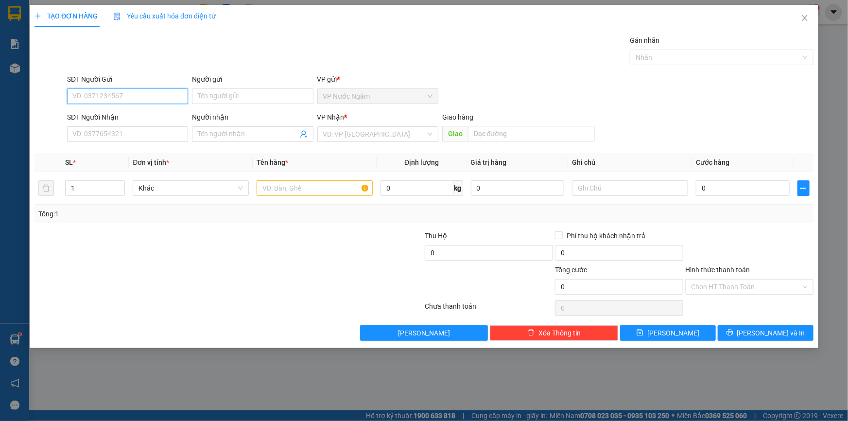
click at [98, 90] on input "SĐT Người Gửi" at bounding box center [127, 96] width 121 height 16
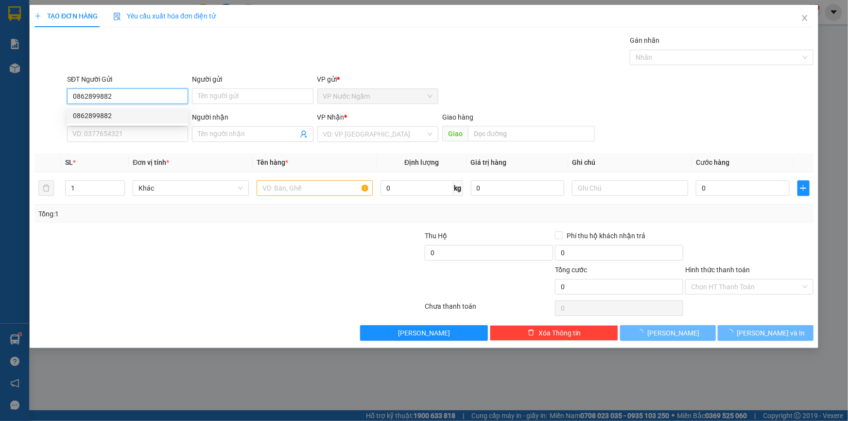
click at [116, 119] on div "0862899882" at bounding box center [127, 115] width 109 height 11
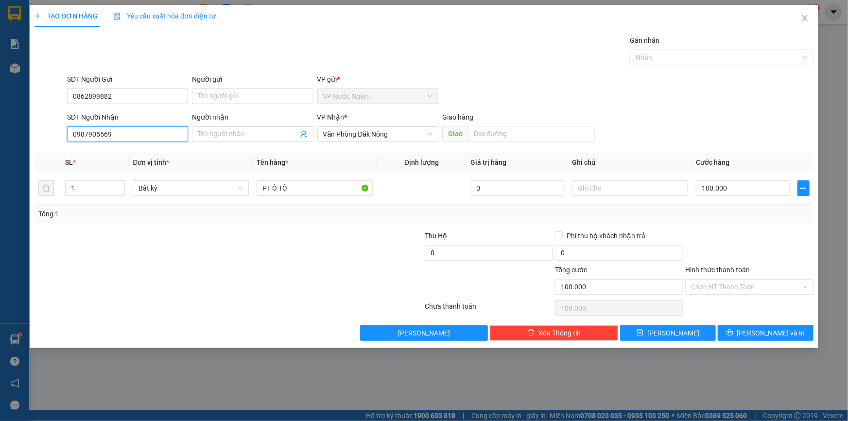
drag, startPoint x: 122, startPoint y: 131, endPoint x: 12, endPoint y: 136, distance: 110.4
click at [22, 138] on div "TẠO ĐƠN HÀNG Yêu cầu xuất hóa đơn điện tử Transit Pickup Surcharge Ids Transit …" at bounding box center [424, 210] width 848 height 421
click at [123, 156] on div "0963479007 - TÂN" at bounding box center [127, 153] width 109 height 11
click at [749, 194] on input "500.000" at bounding box center [743, 188] width 94 height 16
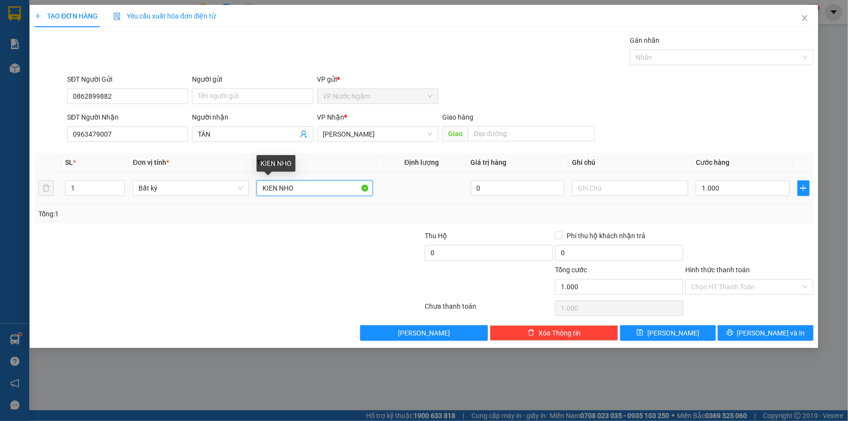
drag, startPoint x: 298, startPoint y: 193, endPoint x: 247, endPoint y: 200, distance: 51.6
click at [247, 200] on tr "1 Bất kỳ KIEN NHO 0 1.000" at bounding box center [424, 188] width 779 height 33
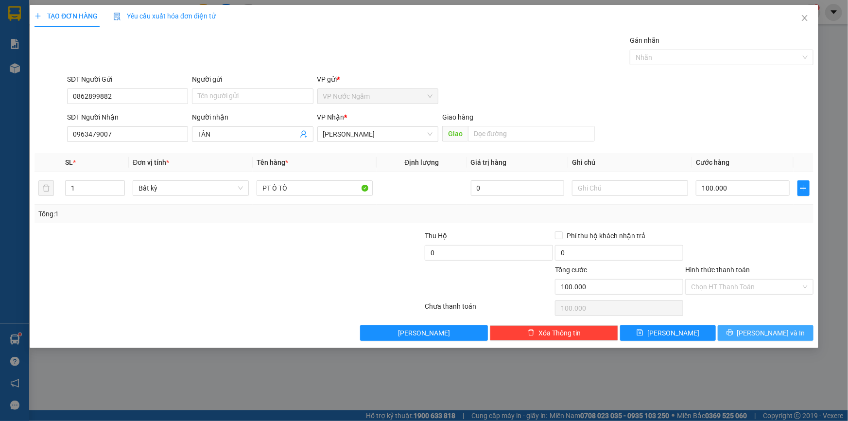
click at [754, 326] on button "[PERSON_NAME] và In" at bounding box center [766, 333] width 96 height 16
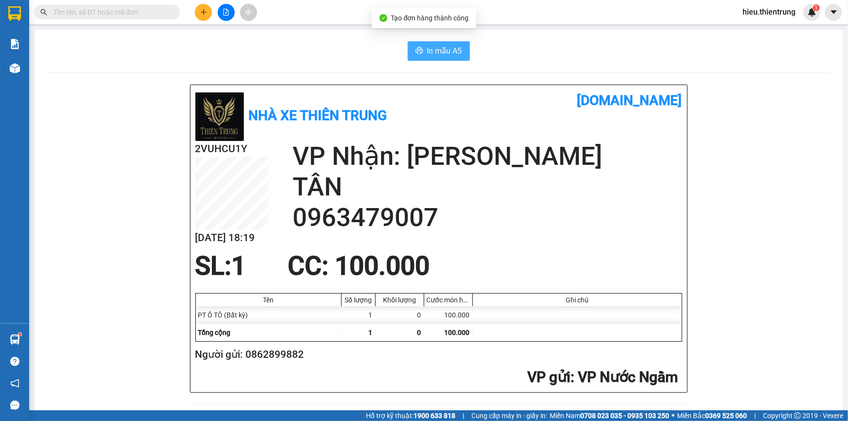
click at [428, 52] on span "In mẫu A5" at bounding box center [444, 51] width 35 height 12
click at [549, 87] on div "Nhà xe Thiên Trung [DOMAIN_NAME] 2VUHCU1Y [DATE] 18:19 VP Nhận: Gia Lai TÂN 096…" at bounding box center [439, 238] width 497 height 307
drag, startPoint x: 369, startPoint y: 62, endPoint x: 302, endPoint y: 61, distance: 67.1
click at [109, 16] on input "text" at bounding box center [110, 12] width 115 height 11
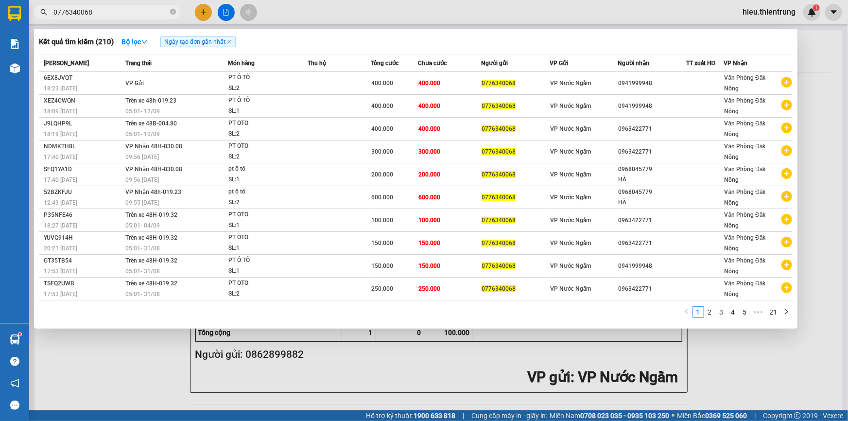
click at [245, 369] on div at bounding box center [424, 210] width 848 height 421
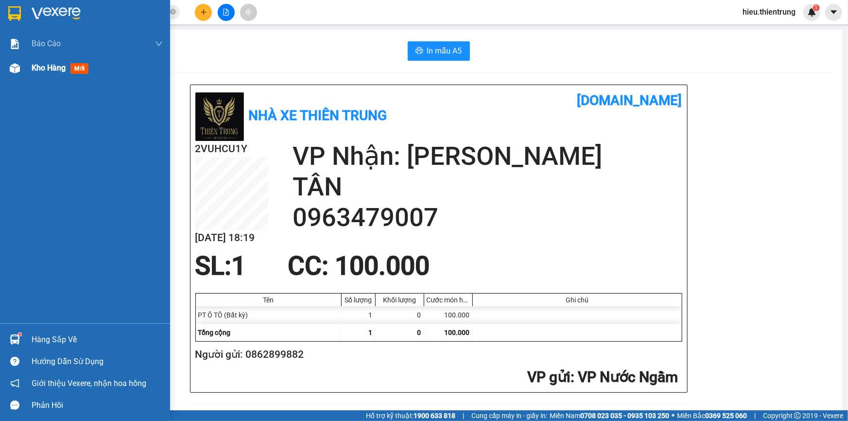
click at [57, 61] on div "Kho hàng mới" at bounding box center [97, 68] width 131 height 24
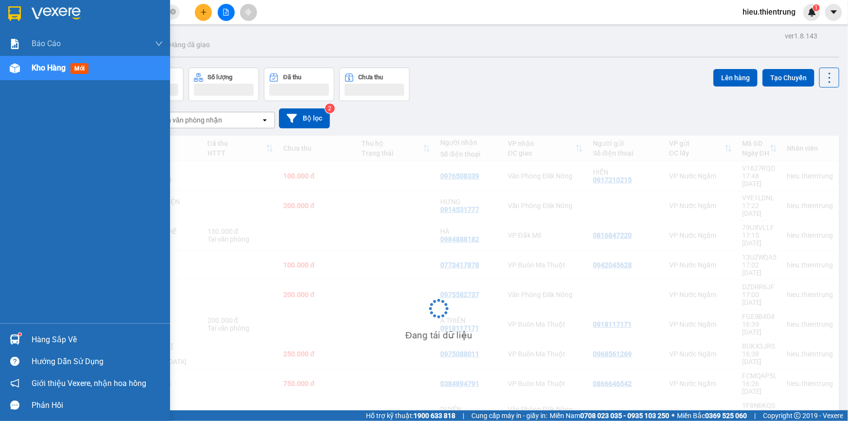
click at [54, 74] on div "Kho hàng mới" at bounding box center [97, 68] width 131 height 24
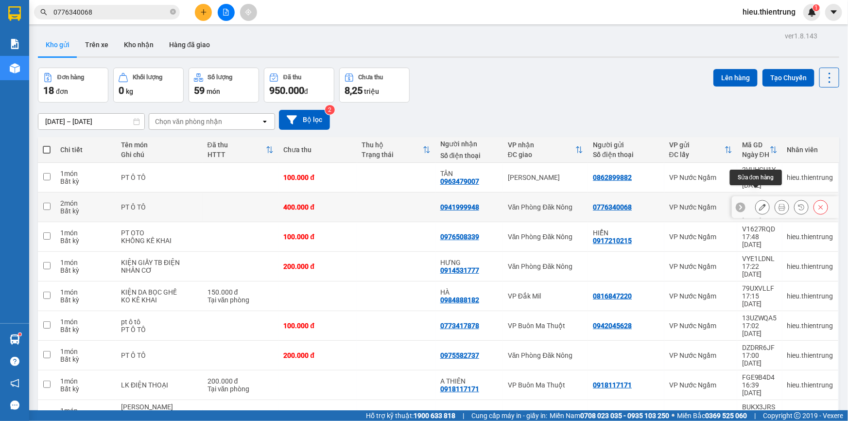
click at [759, 204] on icon at bounding box center [762, 207] width 7 height 7
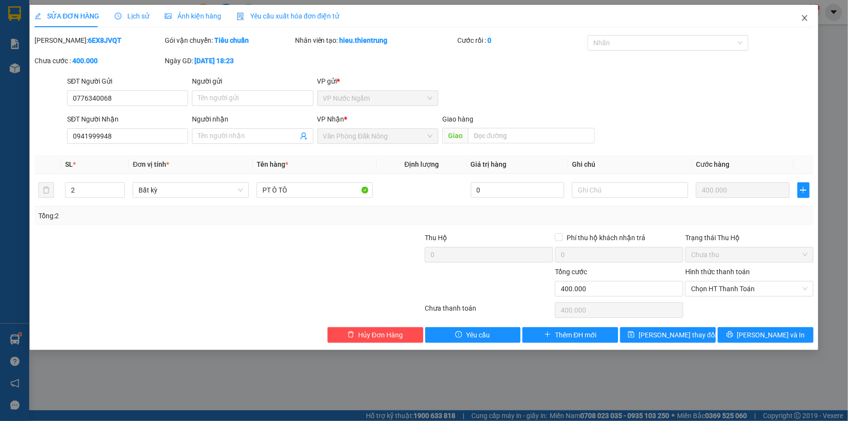
click at [800, 16] on span "Close" at bounding box center [804, 18] width 27 height 27
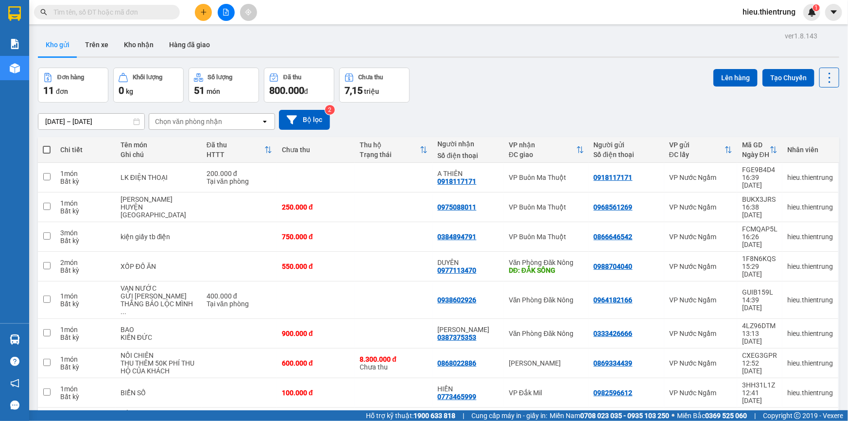
click at [204, 9] on icon "plus" at bounding box center [203, 12] width 7 height 7
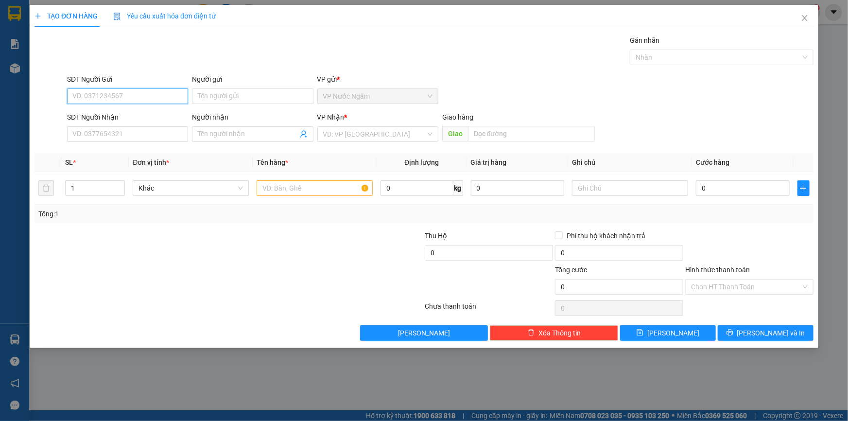
click at [109, 95] on input "SĐT Người Gửi" at bounding box center [127, 96] width 121 height 16
click at [104, 136] on input "SĐT Người Nhận" at bounding box center [127, 134] width 121 height 16
type input "0975582737"
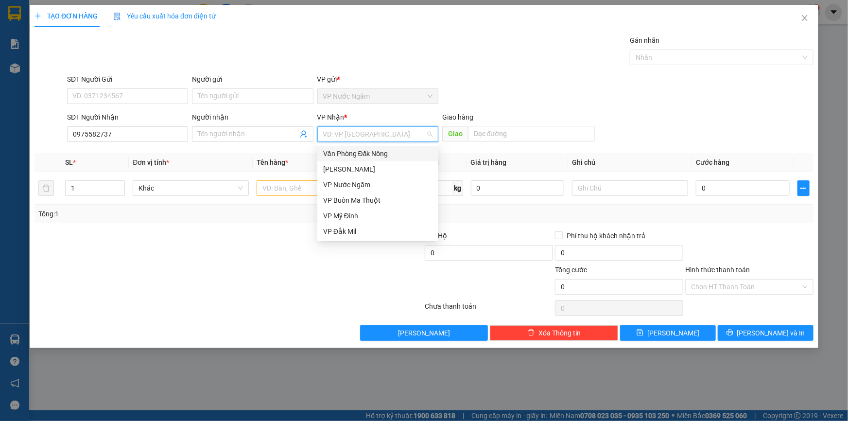
click at [365, 132] on input "search" at bounding box center [374, 134] width 103 height 15
click at [374, 157] on div "Văn Phòng Đăk Nông" at bounding box center [377, 153] width 109 height 11
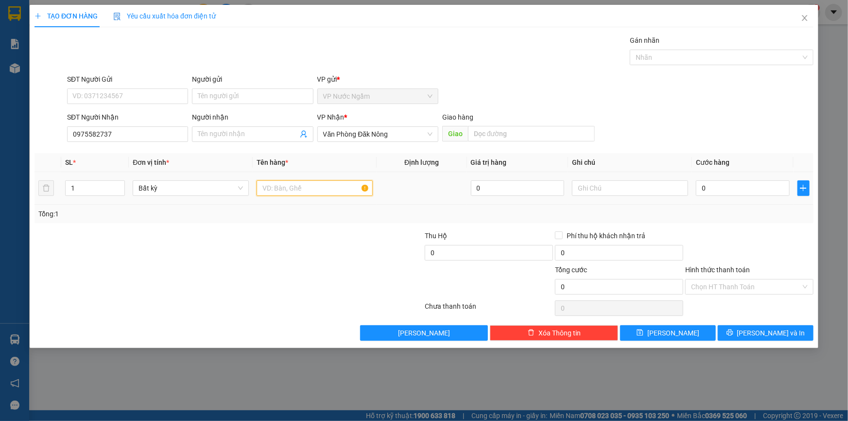
click at [292, 188] on input "text" at bounding box center [315, 188] width 116 height 16
type input "PT Ô TÔ"
type input "2"
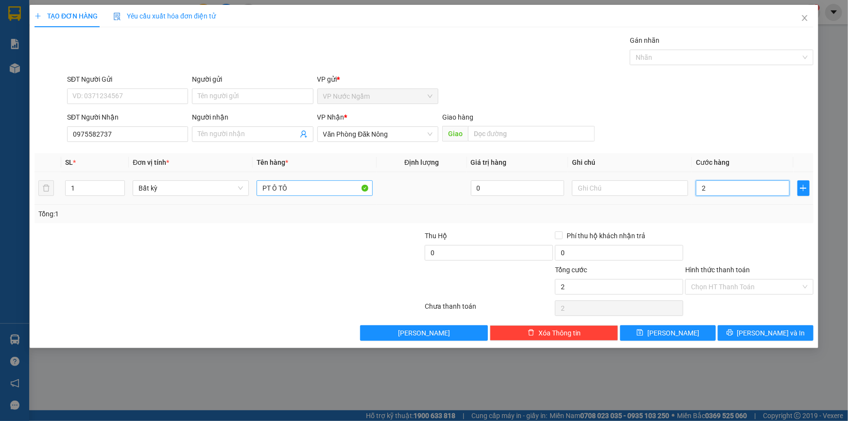
type input "20"
type input "200"
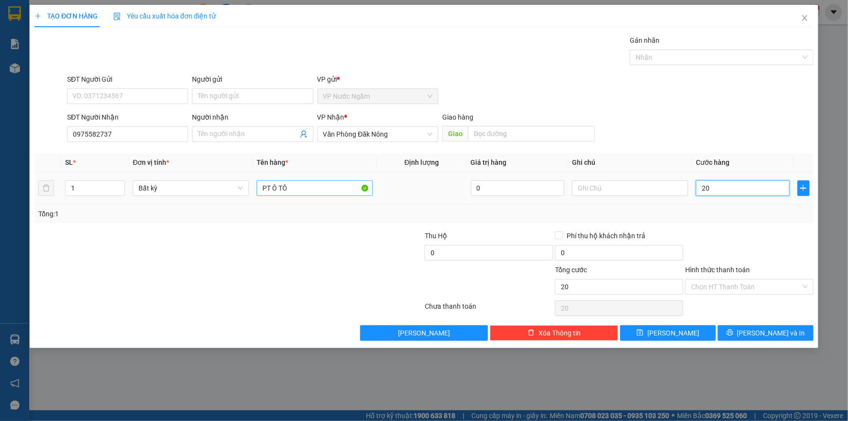
type input "200"
type input "2.000"
type input "20.000"
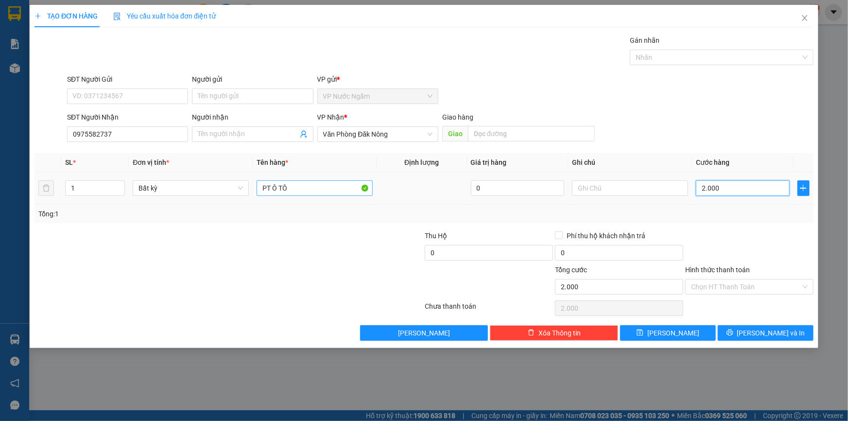
type input "20.000"
type input "200.000"
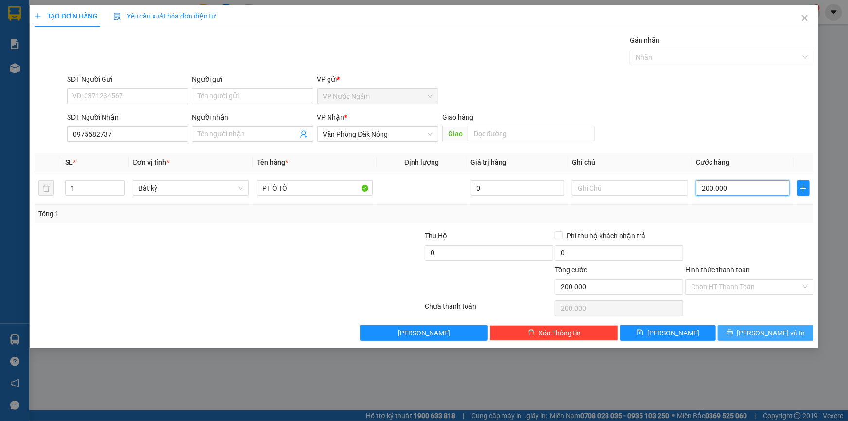
type input "200.000"
click at [796, 329] on button "[PERSON_NAME] và In" at bounding box center [766, 333] width 96 height 16
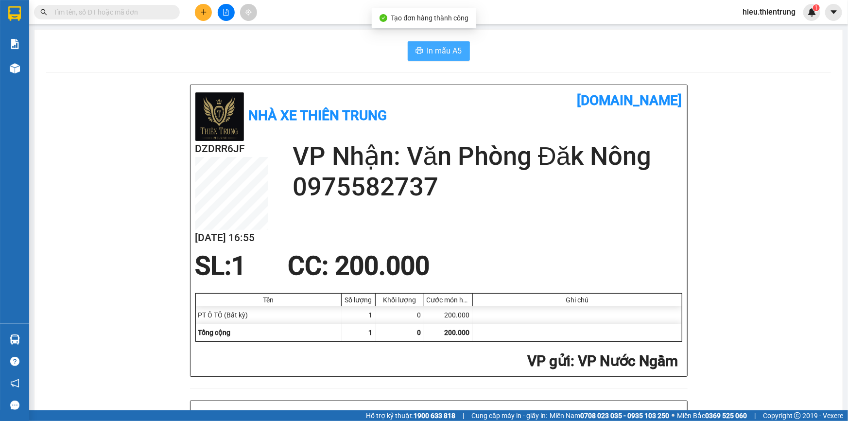
click at [436, 51] on span "In mẫu A5" at bounding box center [444, 51] width 35 height 12
click at [551, 15] on div "Kết quả tìm kiếm ( 0 ) Bộ lọc Ngày tạo đơn gần nhất No Data hieu.thientrung 1" at bounding box center [424, 12] width 848 height 24
click at [14, 67] on img at bounding box center [15, 68] width 10 height 10
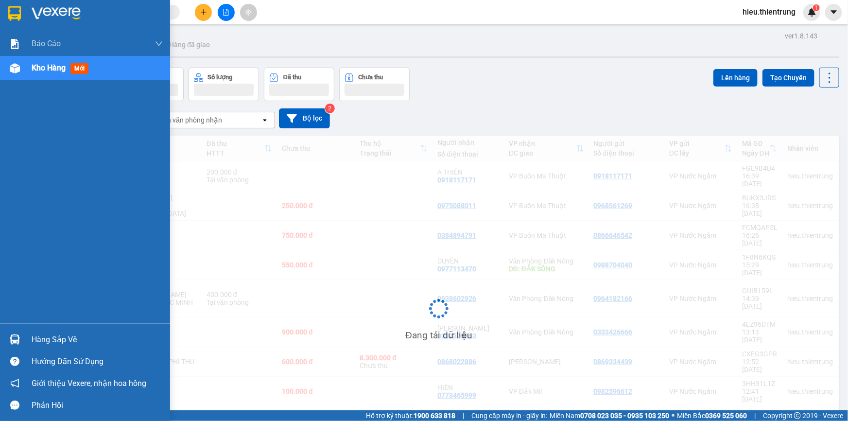
click at [14, 67] on img at bounding box center [15, 68] width 10 height 10
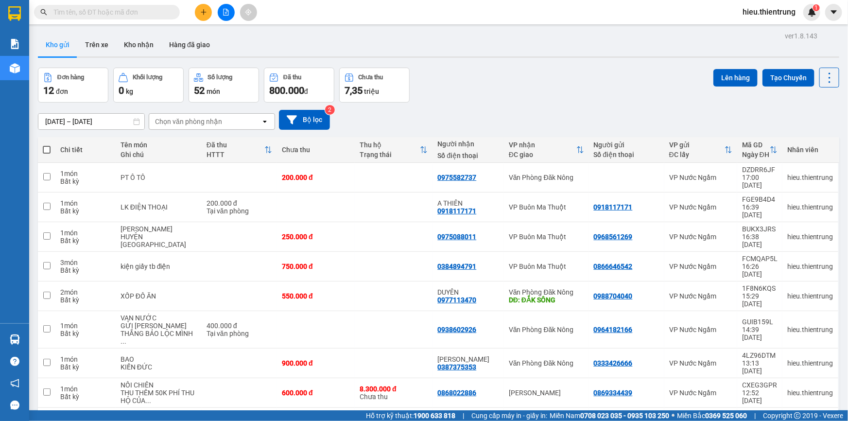
click at [213, 9] on div at bounding box center [226, 12] width 73 height 17
click at [209, 8] on button at bounding box center [203, 12] width 17 height 17
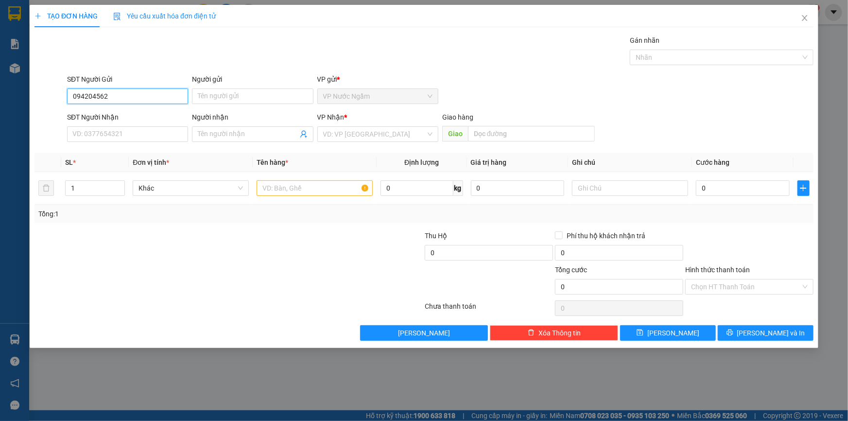
type input "0942045628"
click at [108, 115] on div "0942045628" at bounding box center [127, 115] width 109 height 11
type input "0773417878"
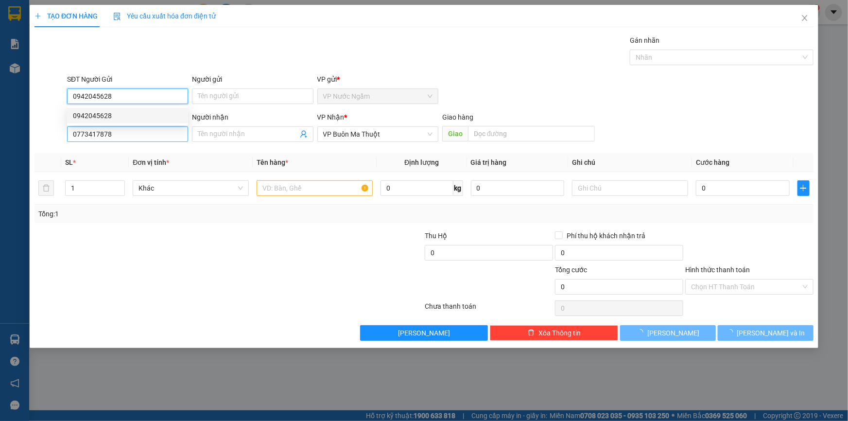
type input "150.000"
type input "0942045628"
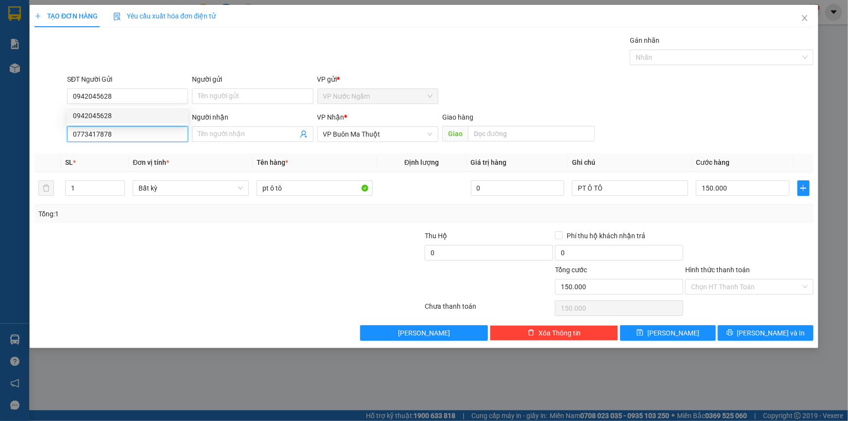
drag, startPoint x: 122, startPoint y: 136, endPoint x: 0, endPoint y: 144, distance: 122.3
click at [0, 144] on div "TẠO ĐƠN HÀNG Yêu cầu xuất hóa đơn điện tử Transit Pickup Surcharge Ids Transit …" at bounding box center [424, 210] width 848 height 421
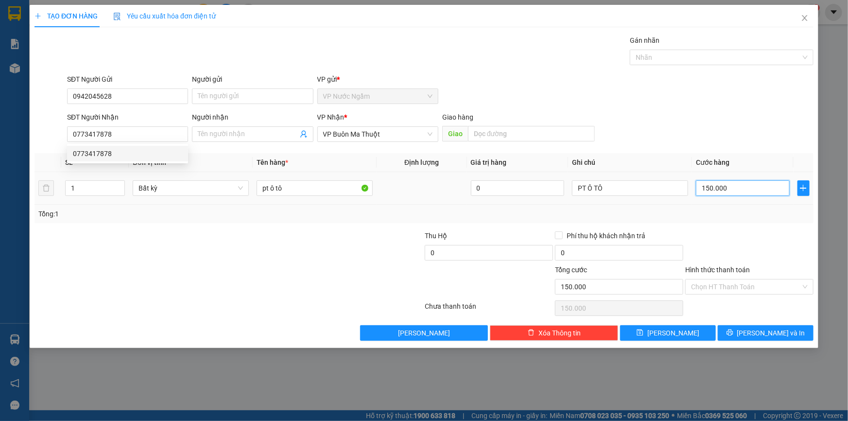
click at [763, 194] on input "150.000" at bounding box center [743, 188] width 94 height 16
type input "1"
type input "10"
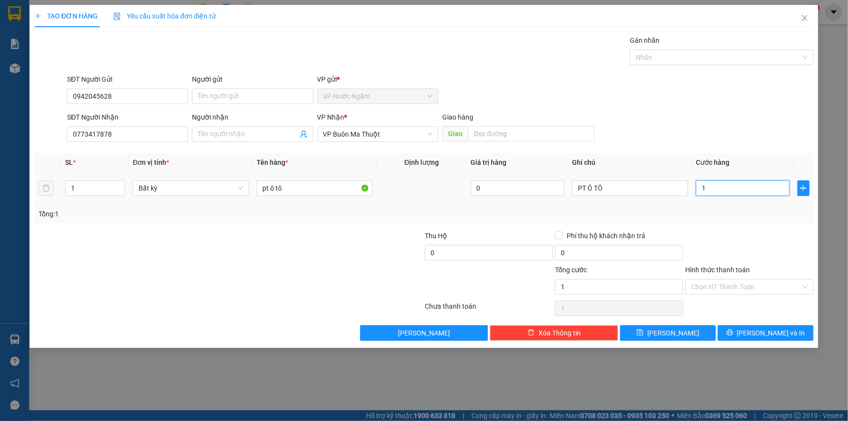
type input "10"
type input "100"
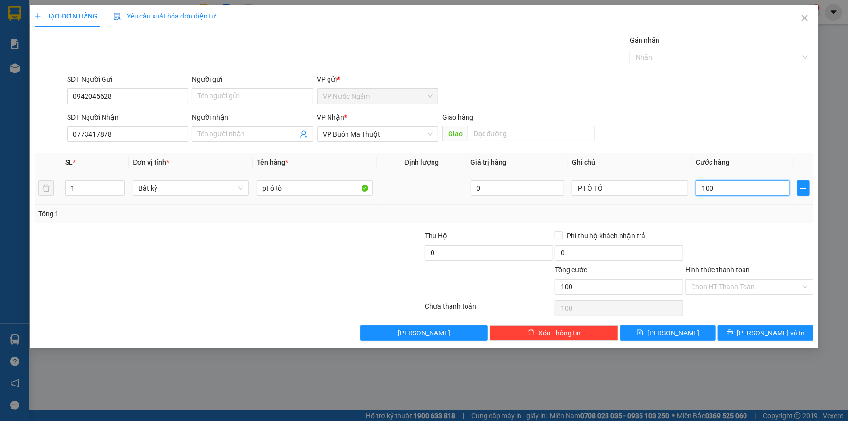
type input "1.000"
type input "10.000"
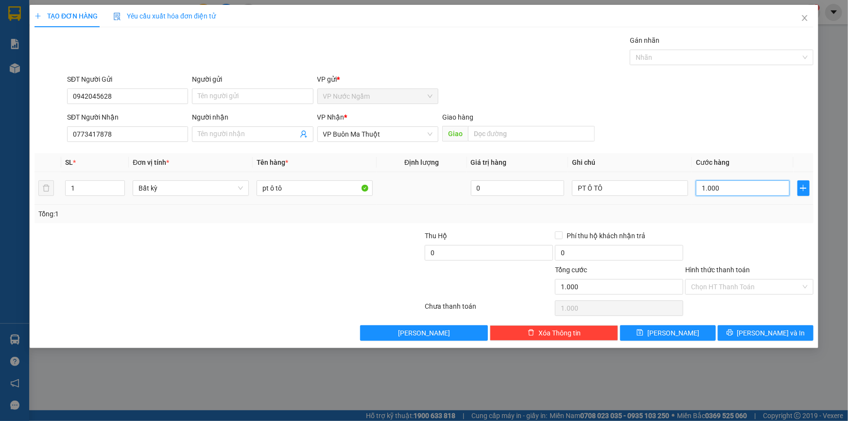
type input "10.000"
type input "100.000"
click at [734, 335] on icon "printer" at bounding box center [730, 332] width 7 height 7
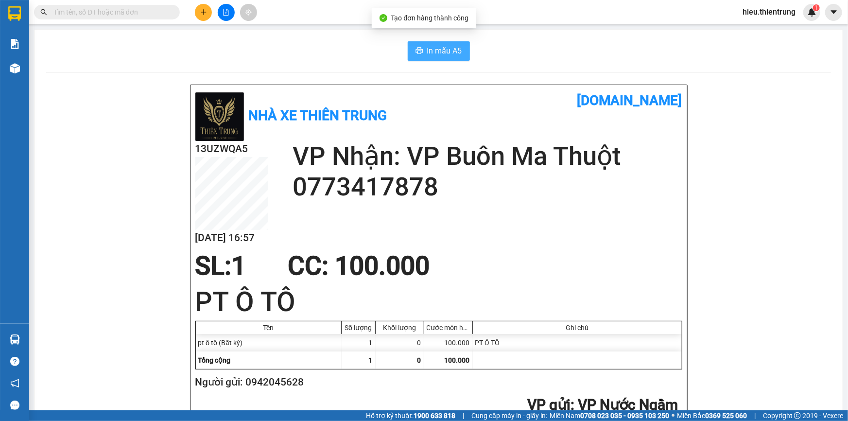
drag, startPoint x: 430, startPoint y: 45, endPoint x: 437, endPoint y: 73, distance: 29.2
click at [430, 45] on span "In mẫu A5" at bounding box center [444, 51] width 35 height 12
click at [202, 12] on icon "plus" at bounding box center [203, 12] width 5 height 0
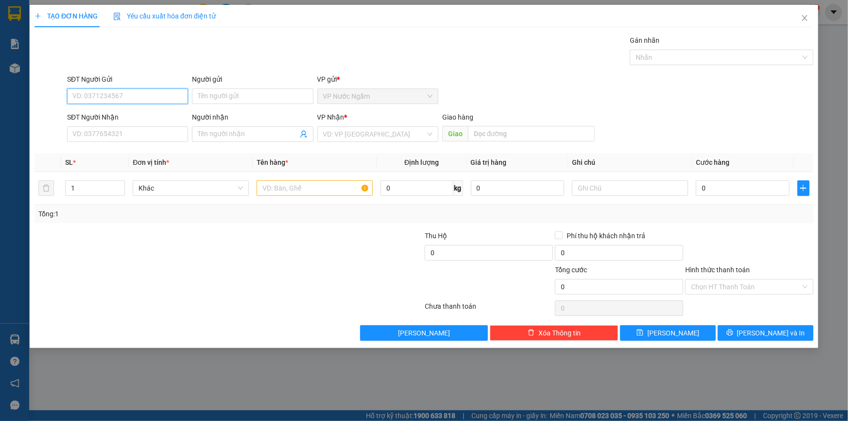
click at [137, 94] on input "SĐT Người Gửi" at bounding box center [127, 96] width 121 height 16
type input "0816847220"
click at [106, 121] on div "0816847220" at bounding box center [127, 116] width 121 height 16
type input "0984888182"
type input "HÀ"
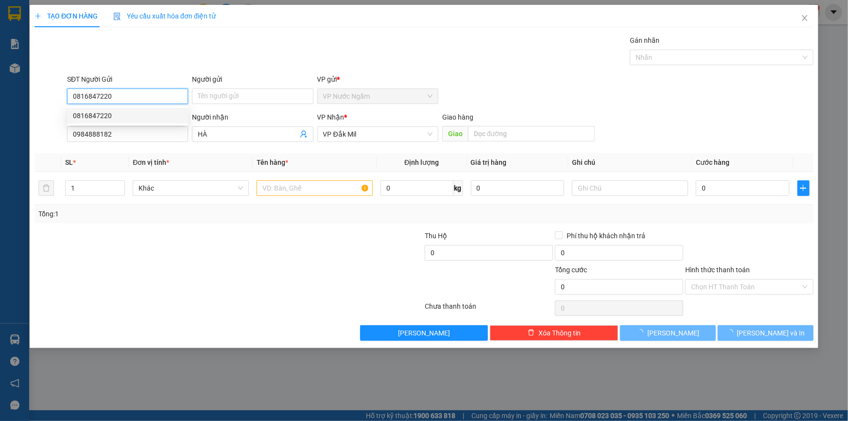
type input "150.000"
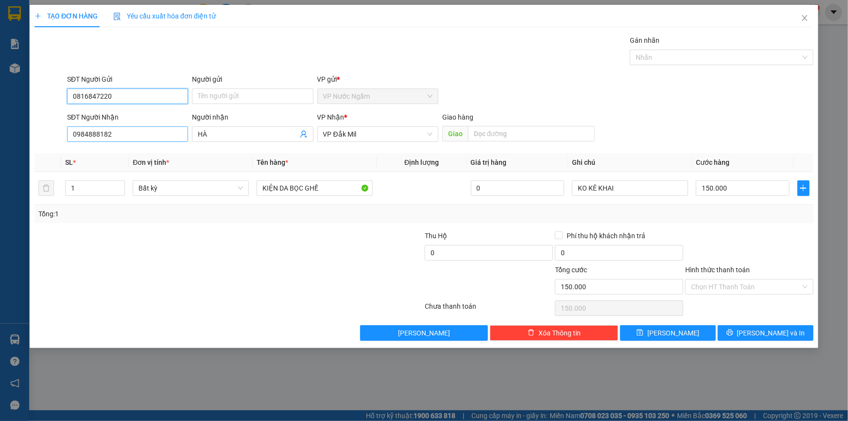
type input "0816847220"
drag, startPoint x: 133, startPoint y: 136, endPoint x: 39, endPoint y: 146, distance: 94.4
click at [40, 147] on div "Transit Pickup Surcharge Ids Transit Deliver Surcharge Ids Transit Deliver Surc…" at bounding box center [424, 188] width 779 height 306
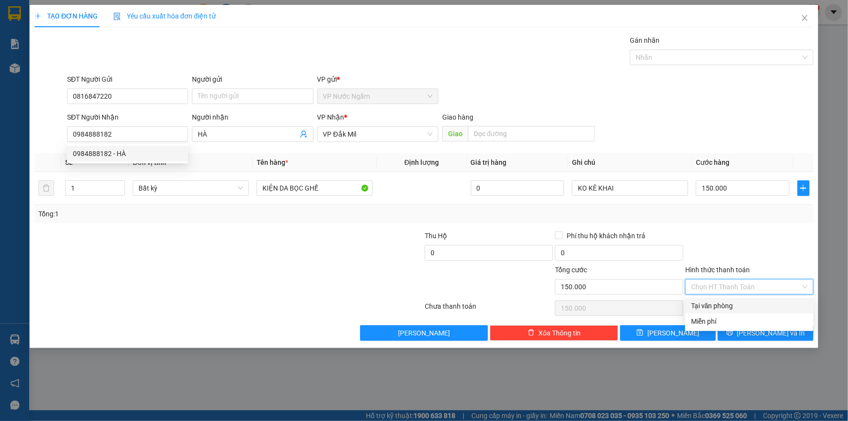
click at [715, 289] on input "Hình thức thanh toán" at bounding box center [746, 287] width 110 height 15
click at [720, 306] on div "Tại văn phòng" at bounding box center [749, 305] width 117 height 11
type input "0"
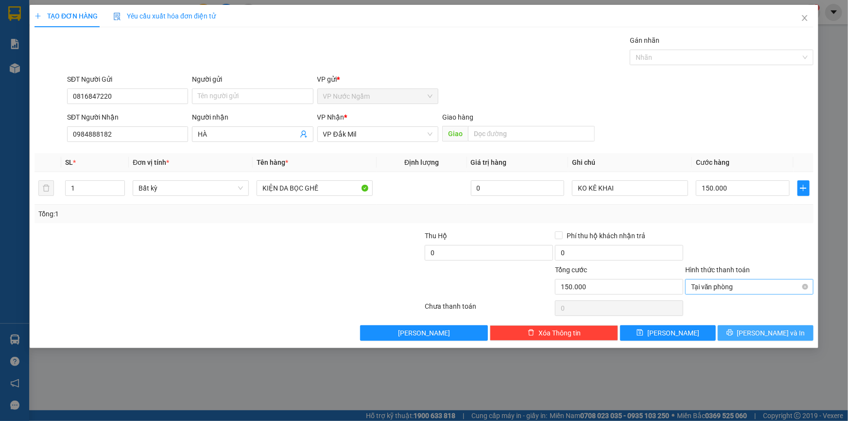
drag, startPoint x: 748, startPoint y: 330, endPoint x: 691, endPoint y: 287, distance: 70.5
click at [734, 330] on icon "printer" at bounding box center [730, 332] width 7 height 7
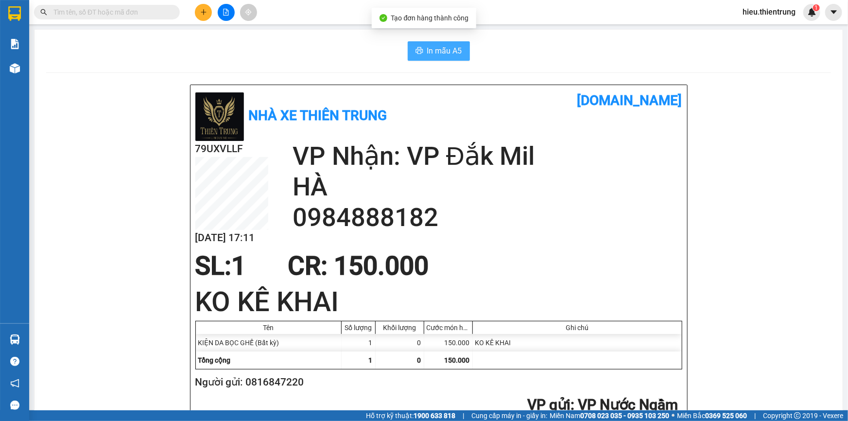
click at [438, 49] on span "In mẫu A5" at bounding box center [444, 51] width 35 height 12
drag, startPoint x: 550, startPoint y: 42, endPoint x: 523, endPoint y: 35, distance: 28.3
click at [204, 6] on button at bounding box center [203, 12] width 17 height 17
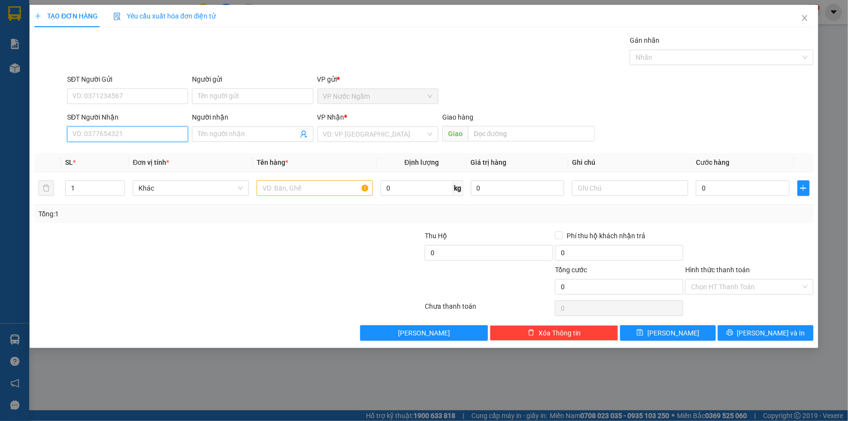
click at [87, 138] on input "SĐT Người Nhận" at bounding box center [127, 134] width 121 height 16
paste input "091 4531777"
drag, startPoint x: 84, startPoint y: 135, endPoint x: 89, endPoint y: 133, distance: 5.5
click at [85, 134] on input "091 4531777" at bounding box center [127, 134] width 121 height 16
type input "0914531777"
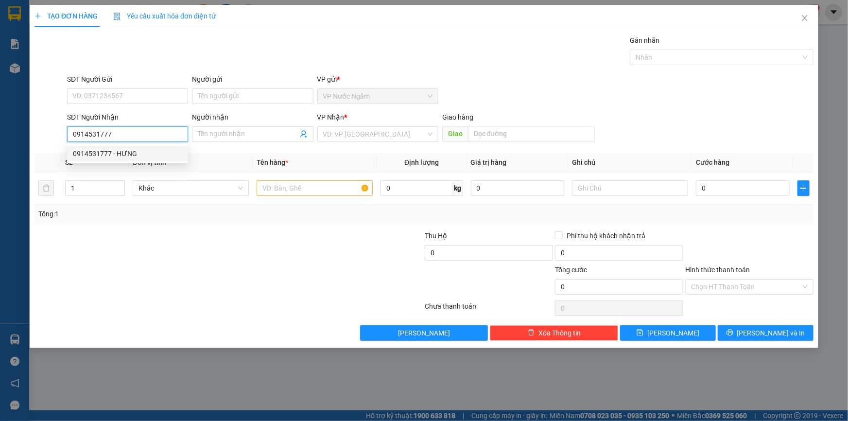
click at [115, 148] on div "0914531777 - HƯNG" at bounding box center [127, 153] width 109 height 11
type input "HƯNG"
type input "500.000"
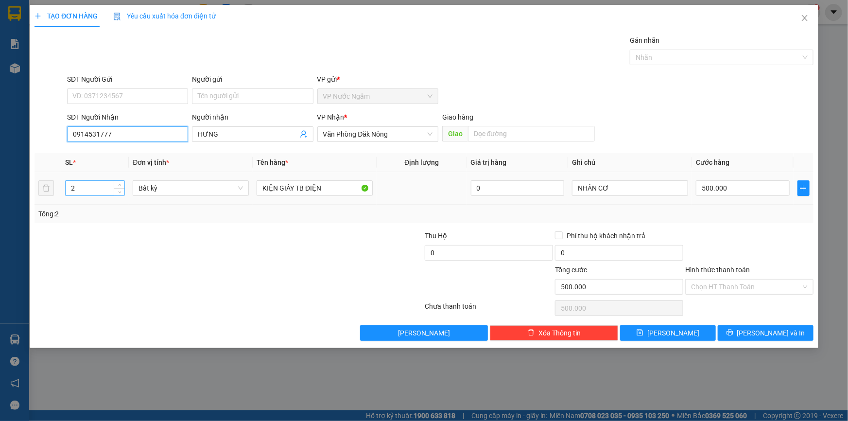
type input "0914531777"
drag, startPoint x: 67, startPoint y: 186, endPoint x: 58, endPoint y: 189, distance: 9.6
click at [58, 189] on tr "2 Bất kỳ KIỆN GIẤY TB ĐIỆN 0 NHÂN CƠ 500.000" at bounding box center [424, 188] width 779 height 33
type input "1"
click at [735, 191] on input "500.000" at bounding box center [743, 188] width 94 height 16
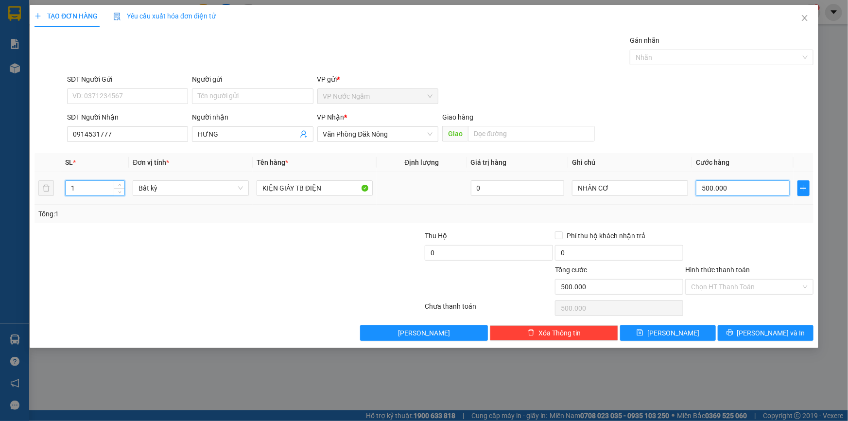
type input "0"
type input "2"
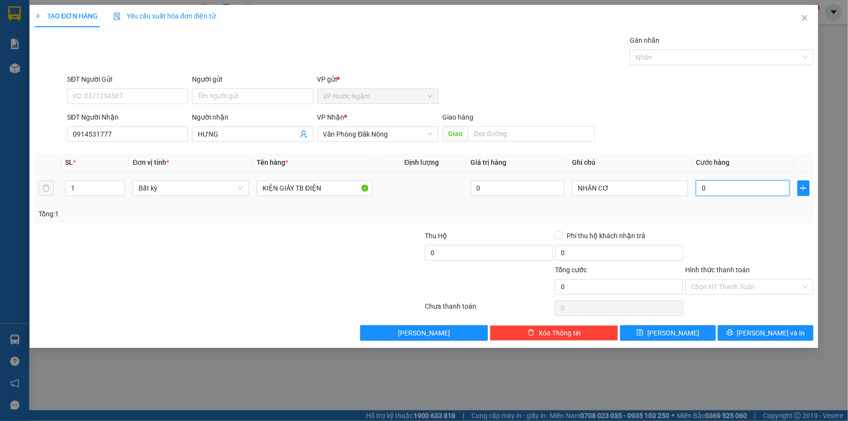
type input "02"
type input "24"
type input "024"
type input "2"
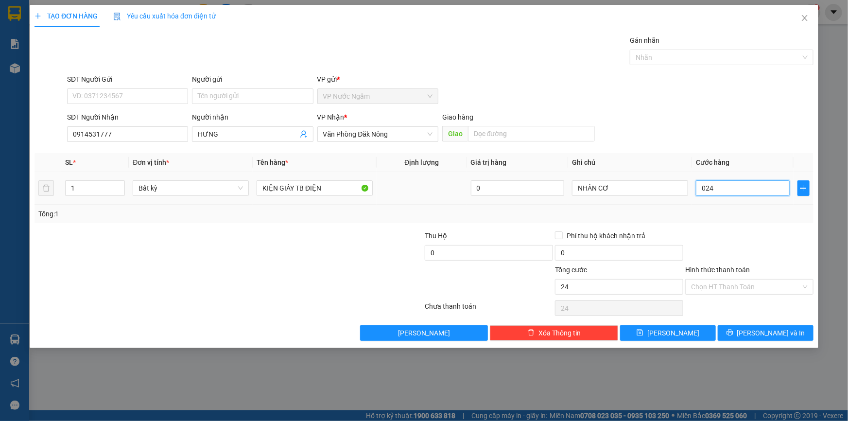
type input "2"
type input "02"
type input "0"
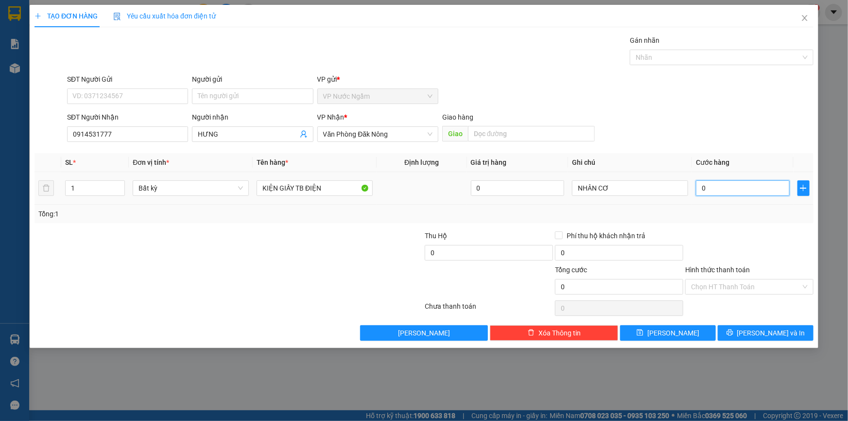
type input "2"
type input "02"
type input "20"
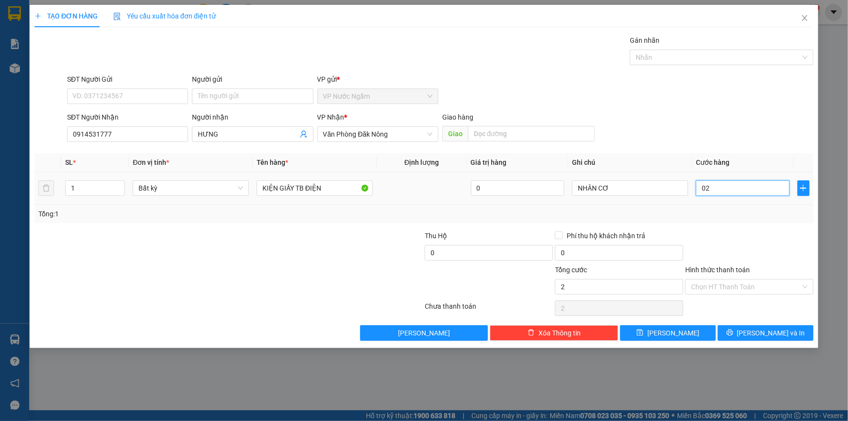
type input "020"
type input "200"
type input "0.200"
type input "2.000"
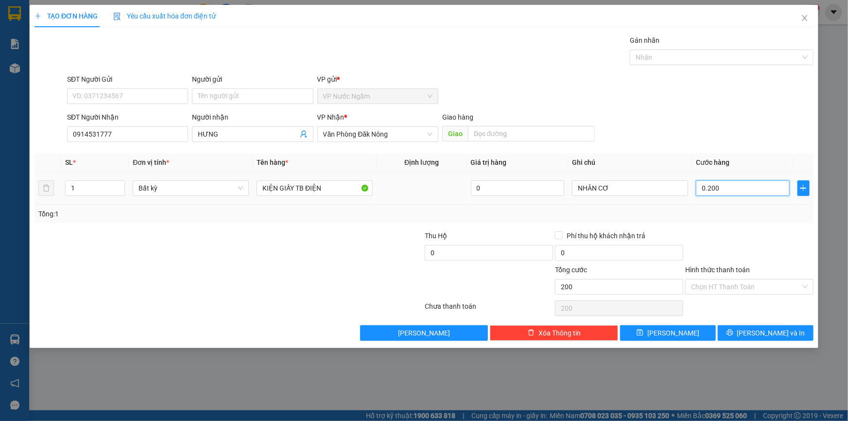
type input "2.000"
type input "02.000"
type input "20.000"
type input "020.000"
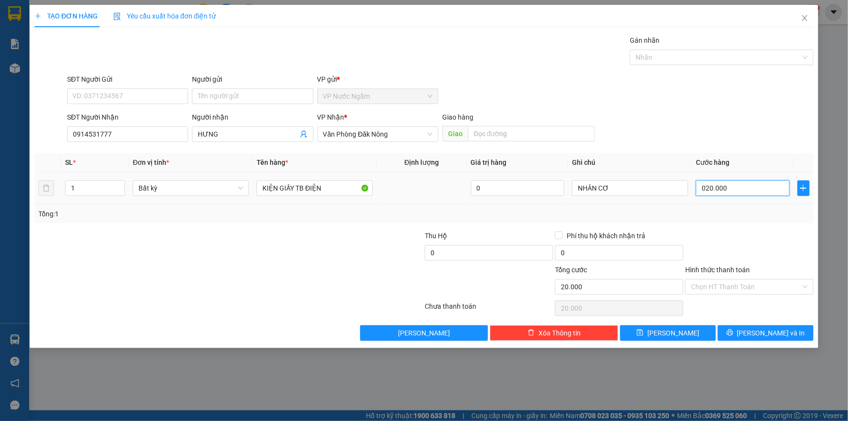
type input "200.000"
click at [734, 335] on span "printer" at bounding box center [730, 333] width 7 height 8
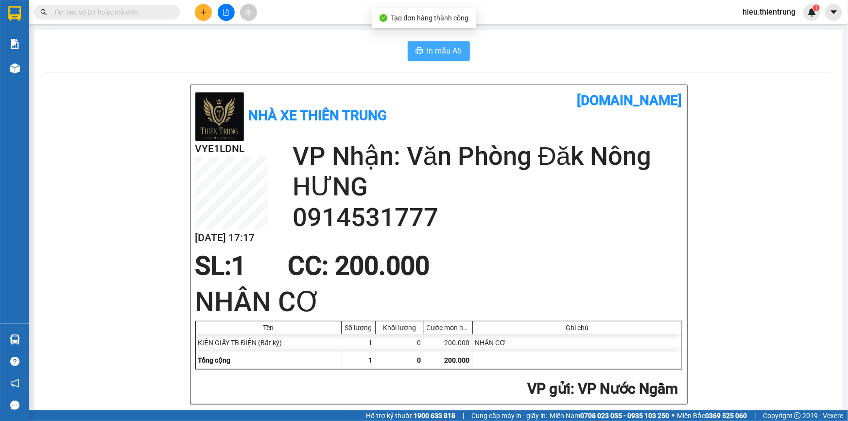
click at [414, 50] on button "In mẫu A5" at bounding box center [439, 50] width 62 height 19
drag, startPoint x: 515, startPoint y: 70, endPoint x: 140, endPoint y: 93, distance: 376.5
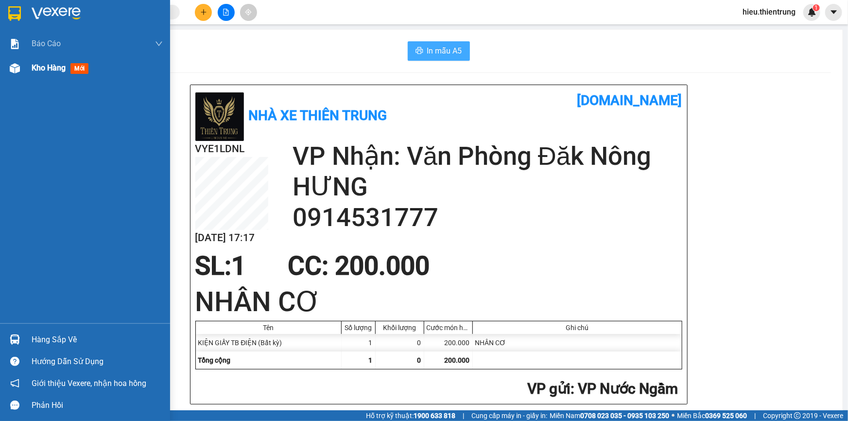
click at [45, 66] on span "Kho hàng" at bounding box center [49, 67] width 34 height 9
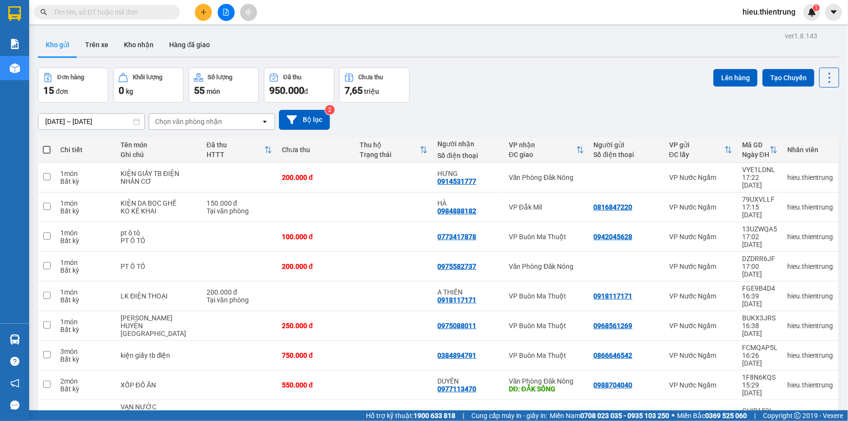
click at [197, 14] on button at bounding box center [203, 12] width 17 height 17
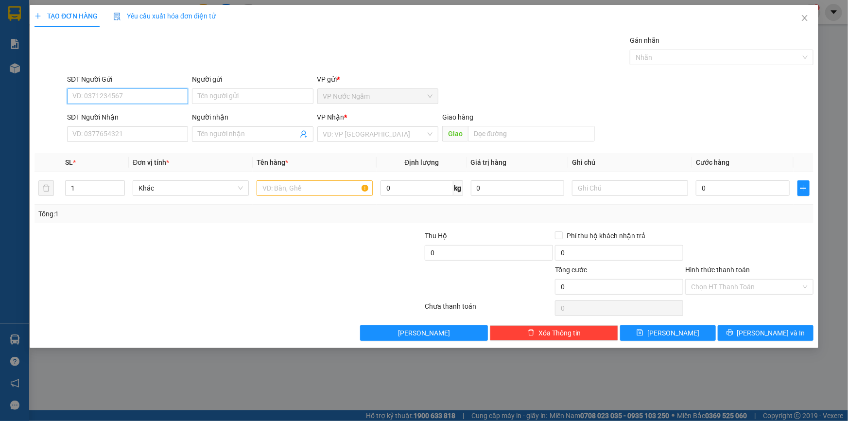
click at [102, 93] on input "SĐT Người Gửi" at bounding box center [127, 96] width 121 height 16
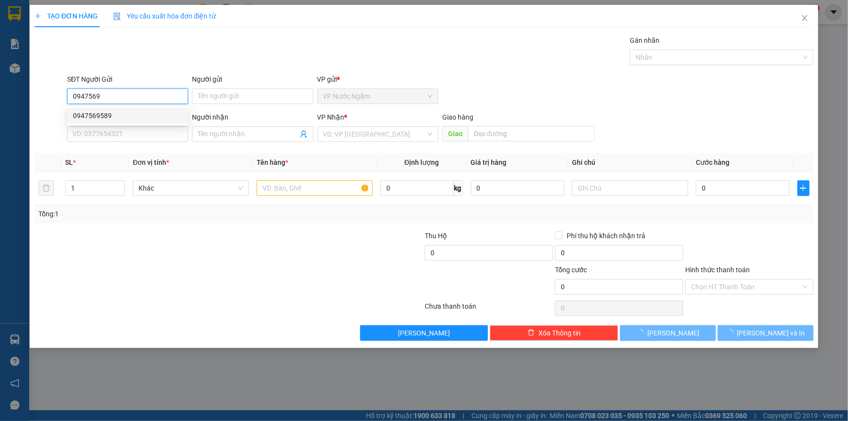
click at [104, 118] on div "0947569589" at bounding box center [127, 115] width 109 height 11
type input "0947569589"
type input "0942115006"
type input "LƯU"
type input "150.000"
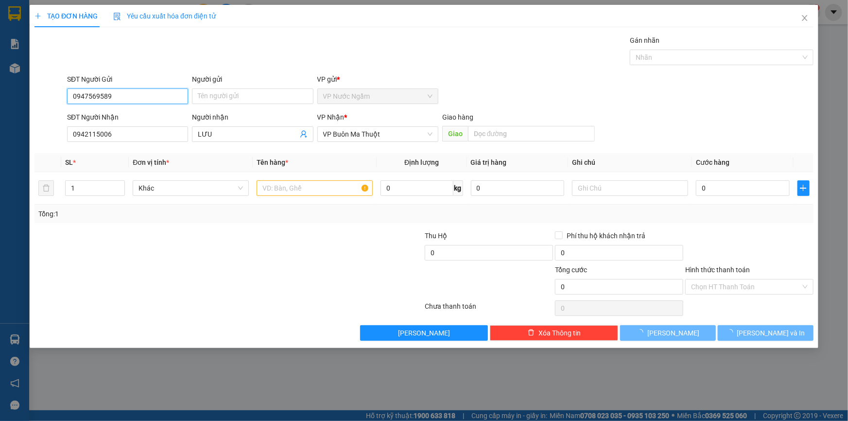
type input "150.000"
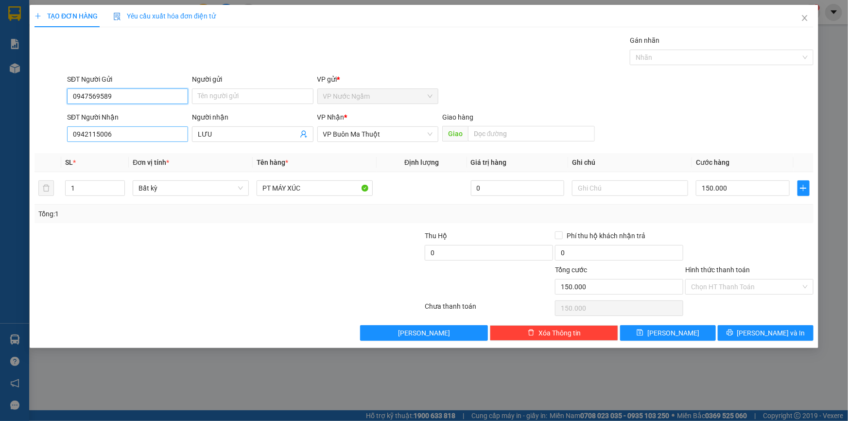
type input "0947569589"
drag, startPoint x: 122, startPoint y: 131, endPoint x: 43, endPoint y: 141, distance: 79.9
click at [44, 142] on div "SĐT Người Nhận 0942115006 0942115006 Người nhận LƯU VP Nhận * VP Buôn Ma Thuột …" at bounding box center [424, 129] width 781 height 34
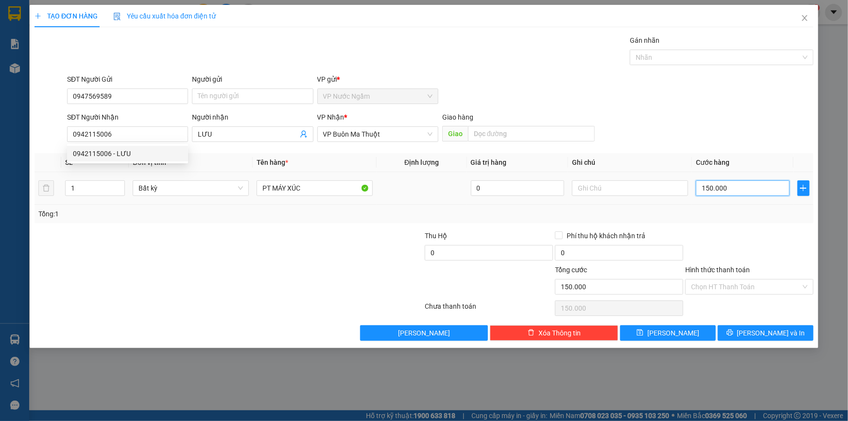
click at [759, 193] on input "150.000" at bounding box center [743, 188] width 94 height 16
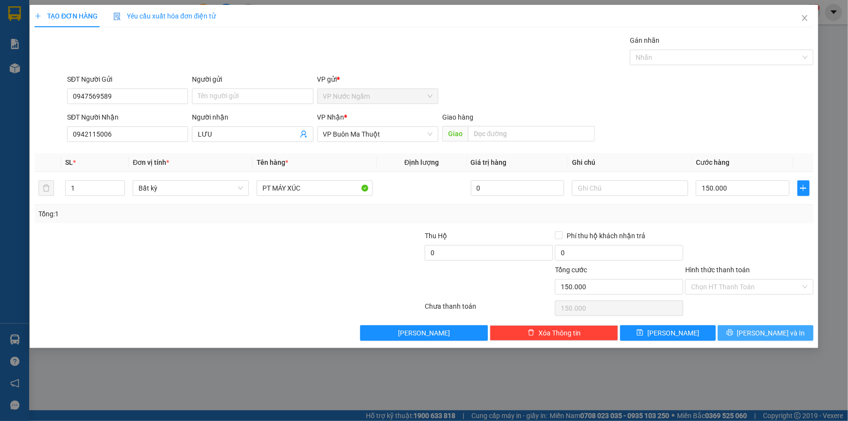
click at [734, 329] on icon "printer" at bounding box center [730, 332] width 7 height 7
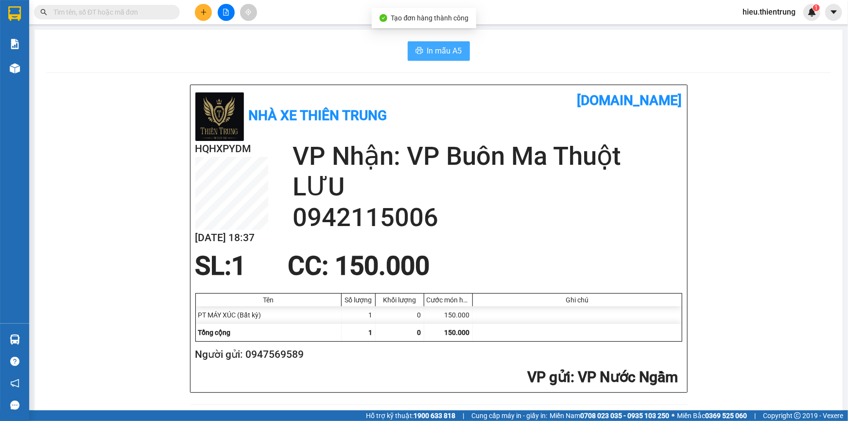
click at [449, 45] on span "In mẫu A5" at bounding box center [444, 51] width 35 height 12
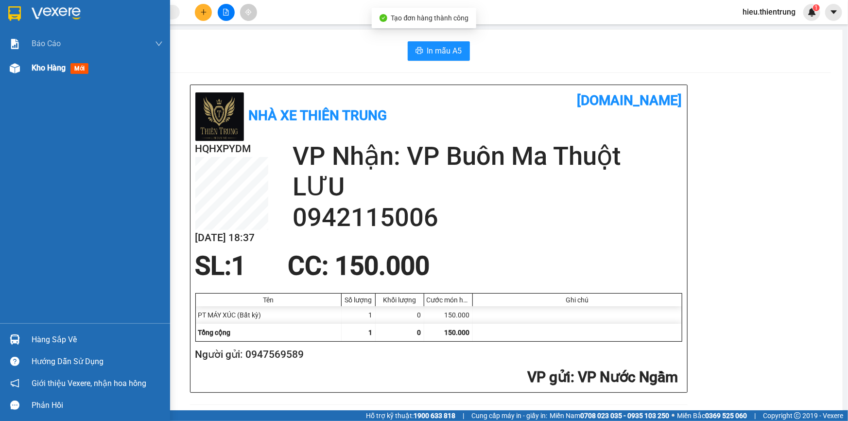
click at [18, 66] on img at bounding box center [15, 68] width 10 height 10
click at [17, 66] on img at bounding box center [15, 68] width 10 height 10
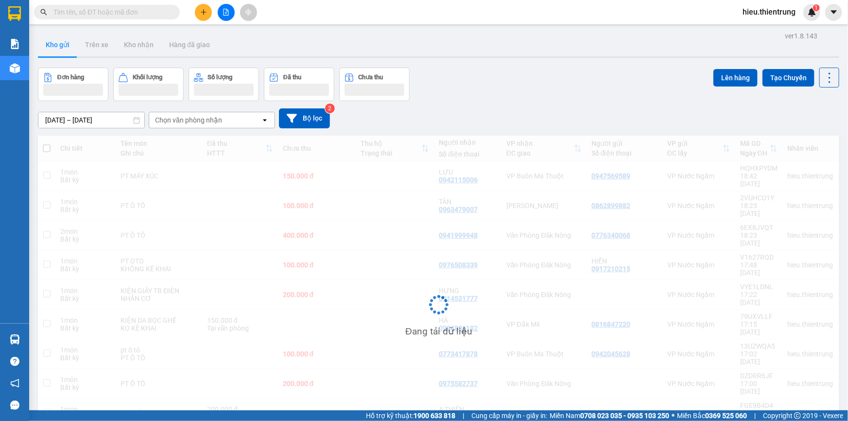
click at [517, 52] on div "Kho gửi Trên xe Kho nhận Hàng đã giao" at bounding box center [439, 46] width 802 height 26
